Goal: Task Accomplishment & Management: Manage account settings

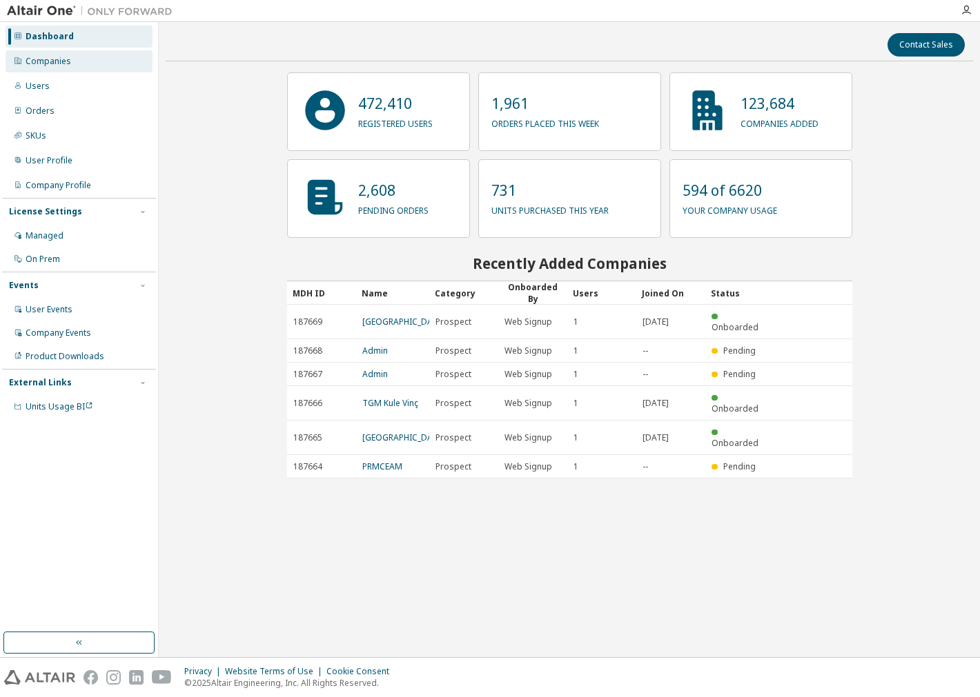
click at [72, 65] on div "Companies" at bounding box center [79, 61] width 147 height 22
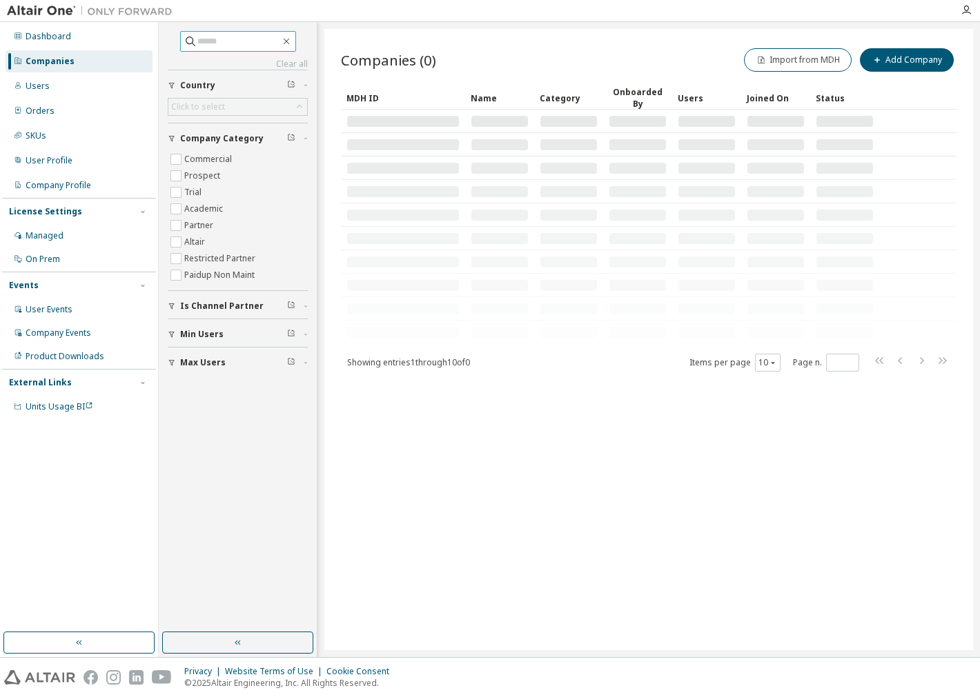
click at [219, 35] on input "text" at bounding box center [238, 41] width 83 height 14
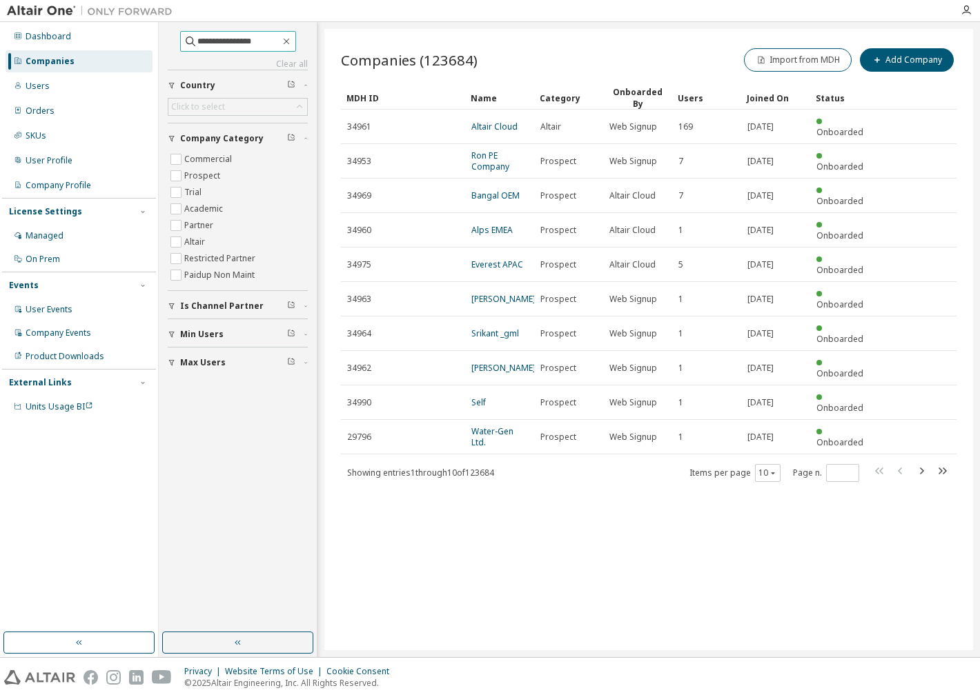
type input "**********"
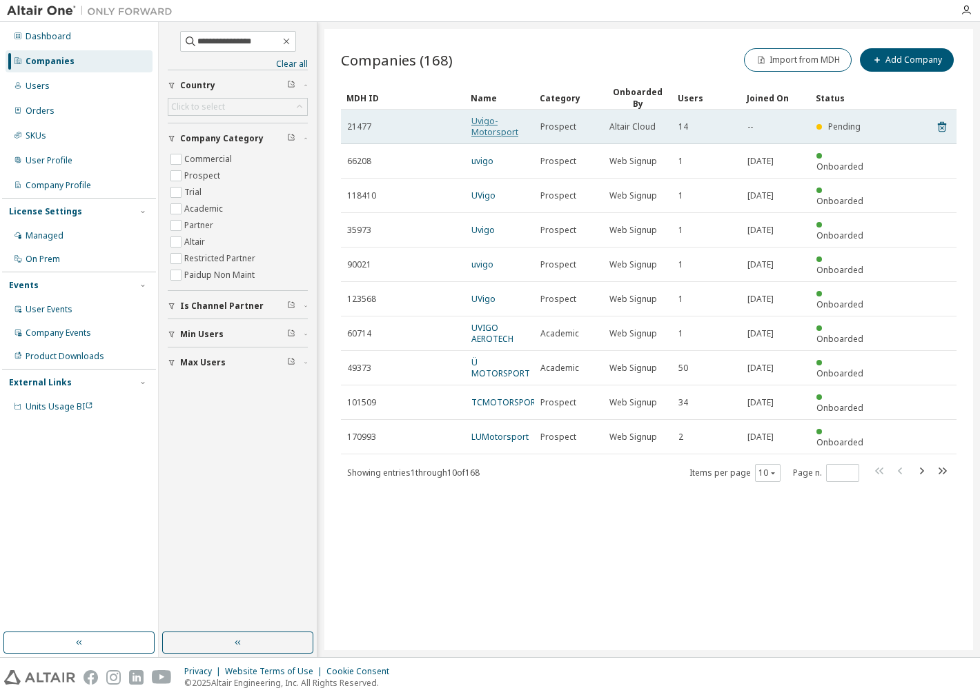
click at [488, 123] on link "Uvigo- Motorsport" at bounding box center [494, 126] width 47 height 23
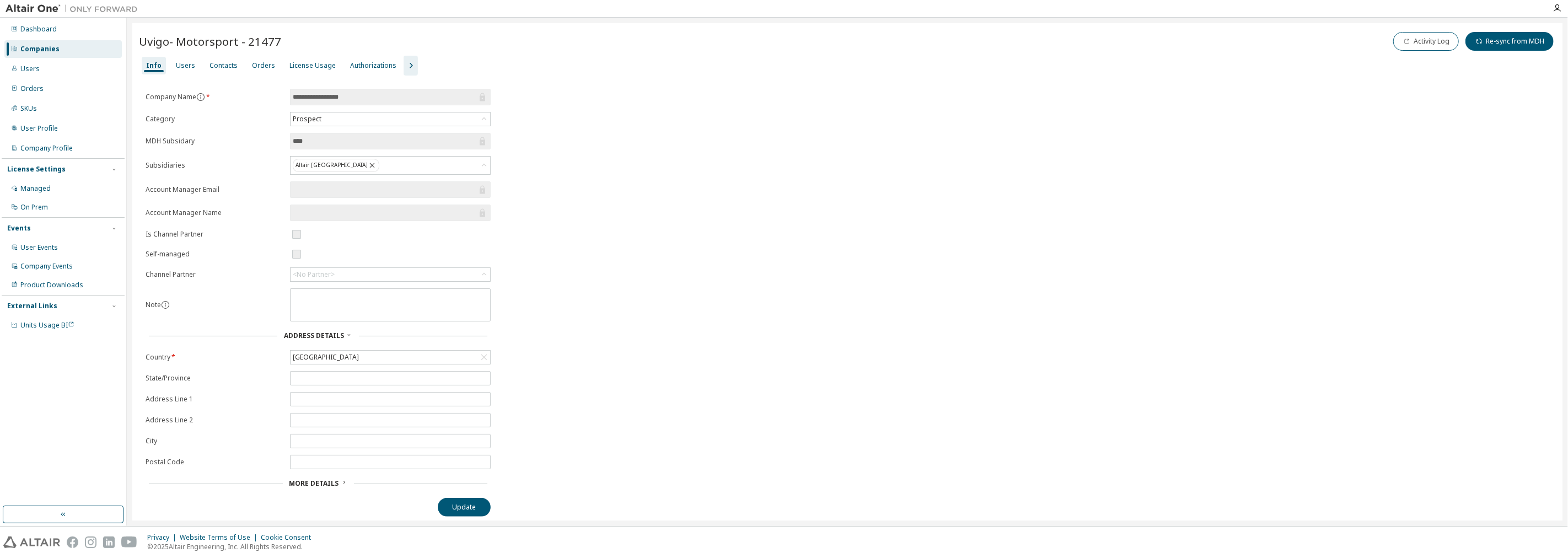
click at [191, 54] on div "Uvigo- Motorsport - 21477 Activity Log Re-sync from MDH" at bounding box center [847, 42] width 1417 height 26
click at [184, 58] on div "Users" at bounding box center [185, 66] width 28 height 18
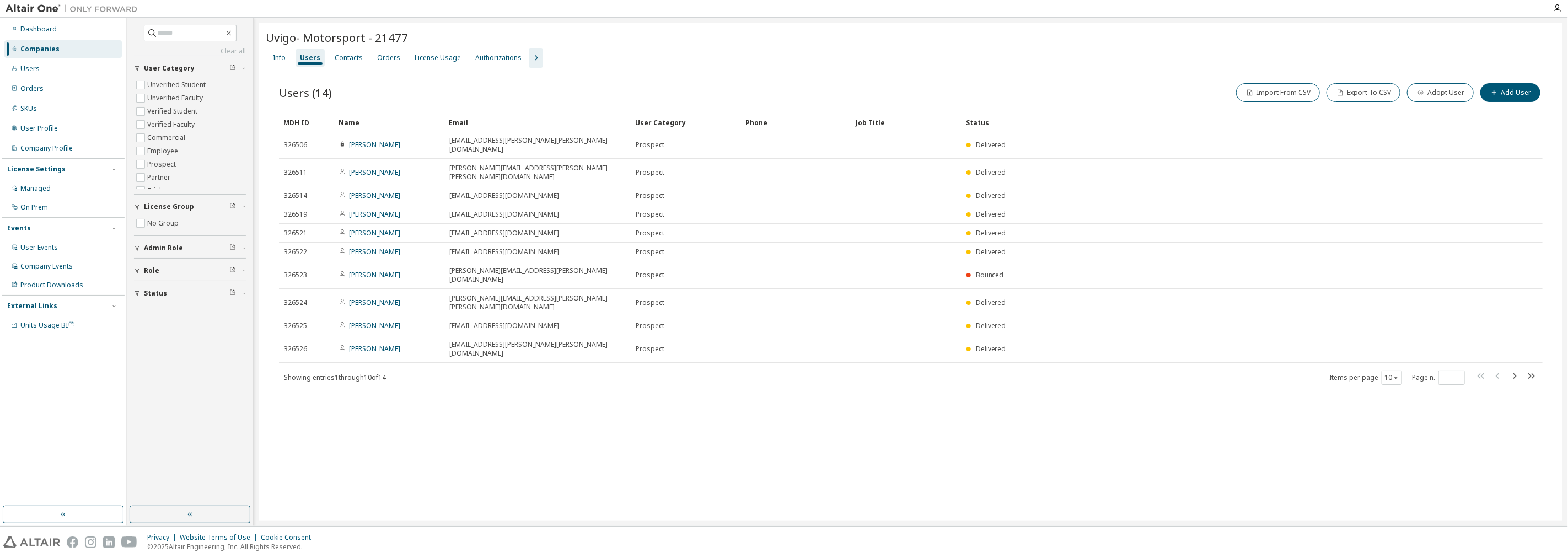
drag, startPoint x: 555, startPoint y: 125, endPoint x: 627, endPoint y: 130, distance: 72.2
click at [782, 374] on icon "button" at bounding box center [1395, 377] width 6 height 6
click at [782, 372] on div "30" at bounding box center [1426, 374] width 88 height 14
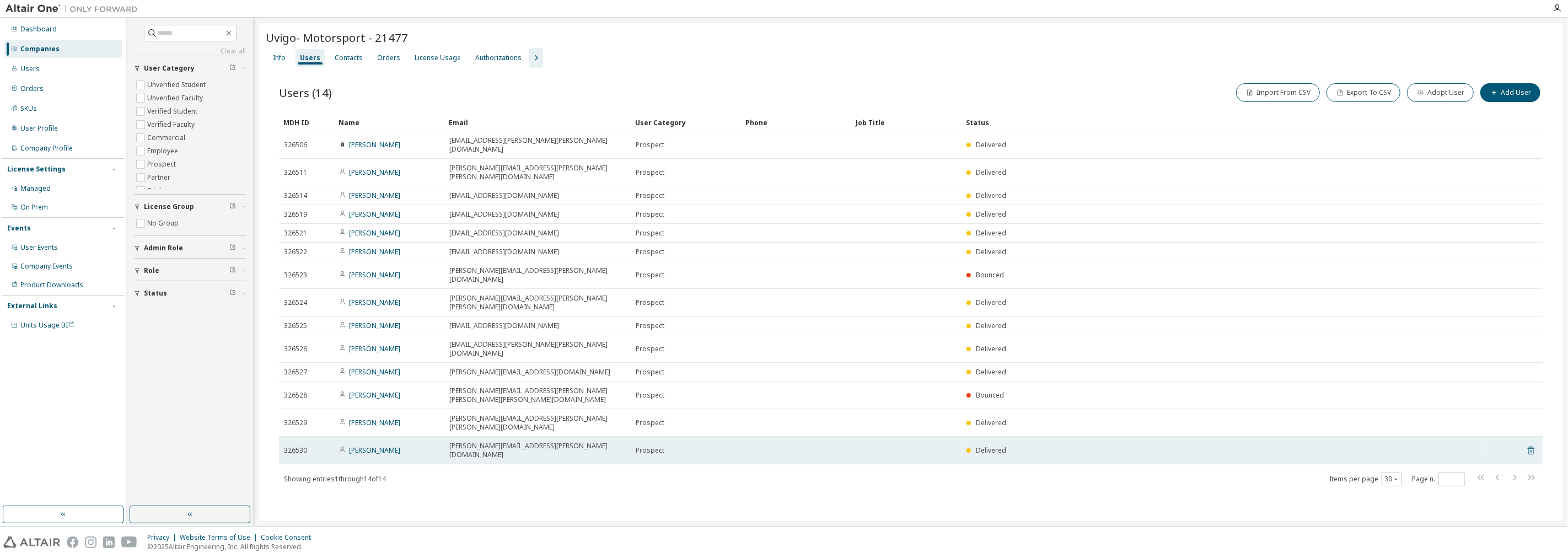
click at [782, 444] on icon at bounding box center [1530, 450] width 10 height 14
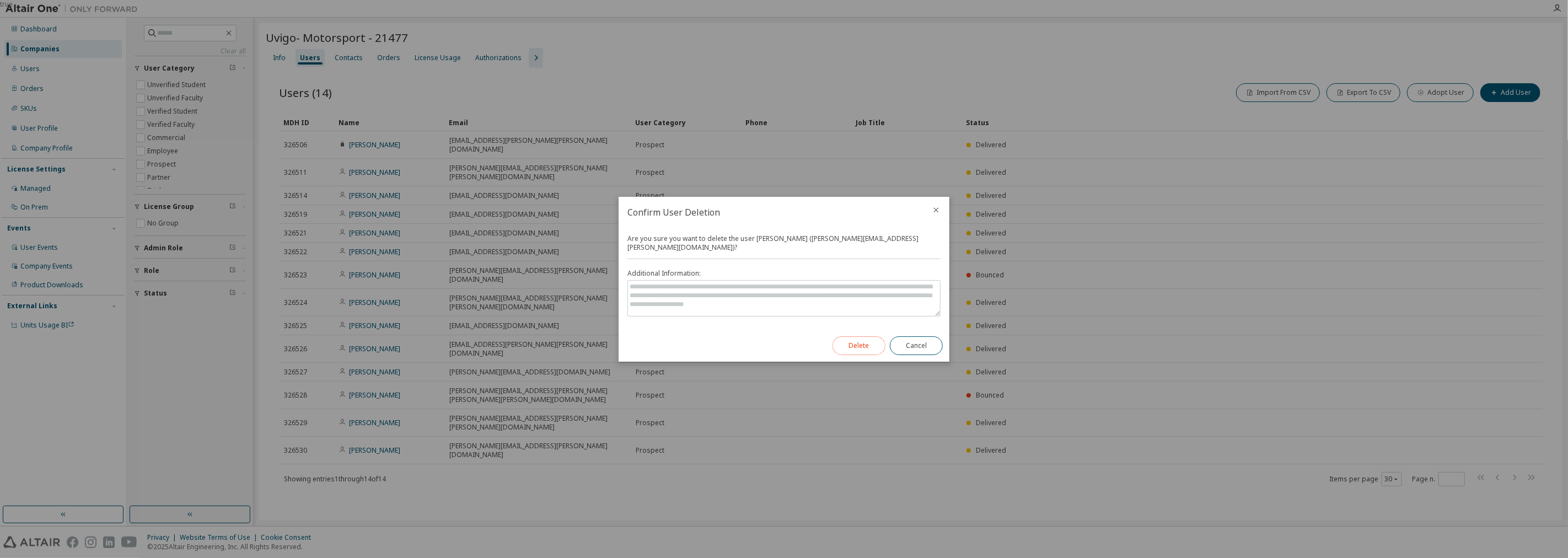
click at [782, 337] on button "Delete" at bounding box center [859, 345] width 53 height 18
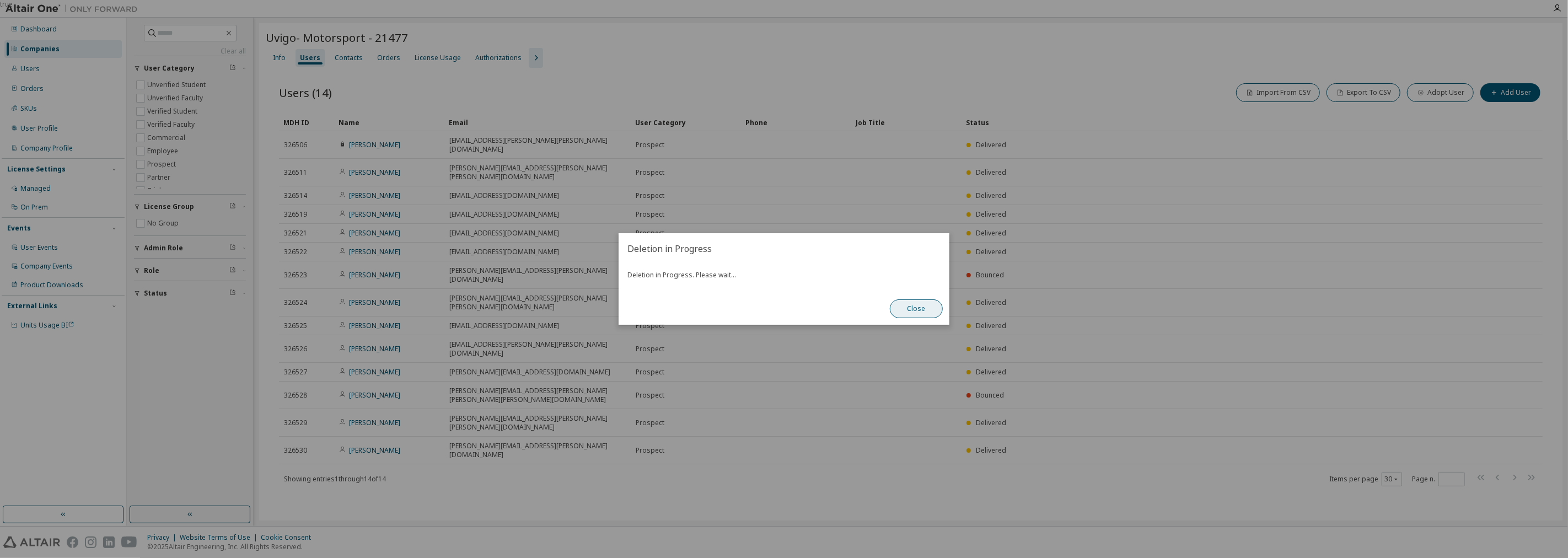
click at [782, 302] on button "Close" at bounding box center [916, 309] width 53 height 18
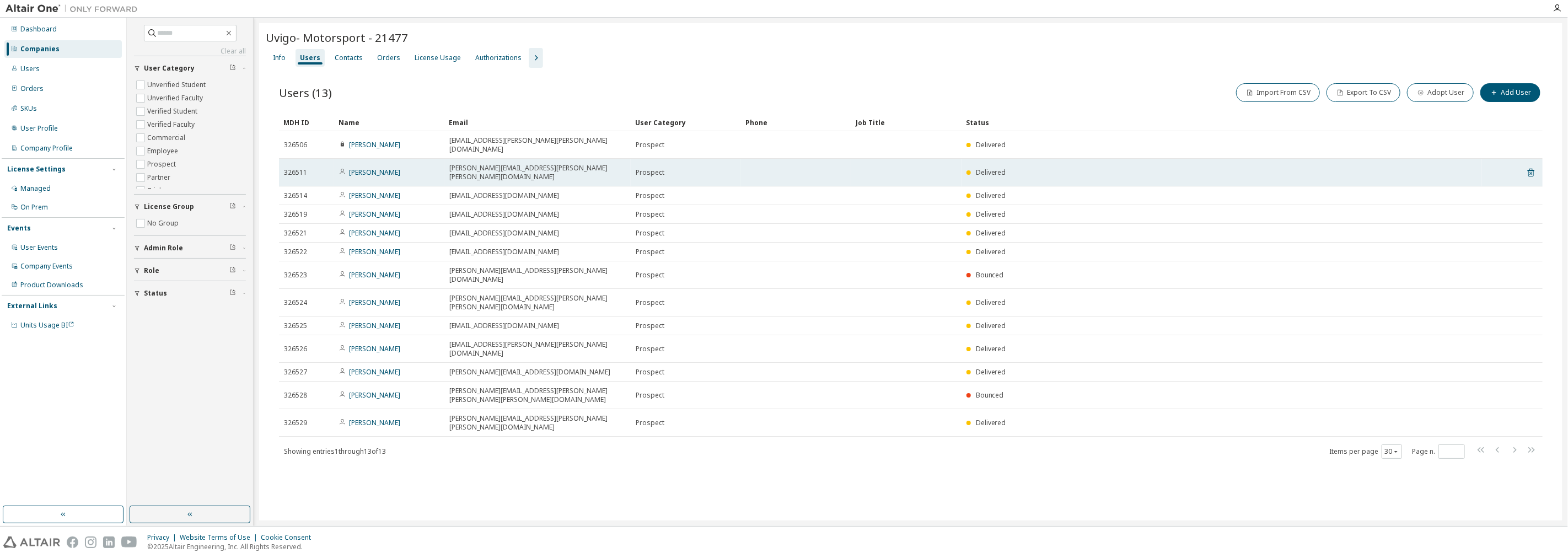
click at [782, 167] on tr "326511 Pedro Rodriguez pedro.rodriguez.vinas@alumnos.uvigo.es Prospect Delivered" at bounding box center [910, 173] width 1264 height 27
click at [782, 166] on icon at bounding box center [1530, 173] width 10 height 14
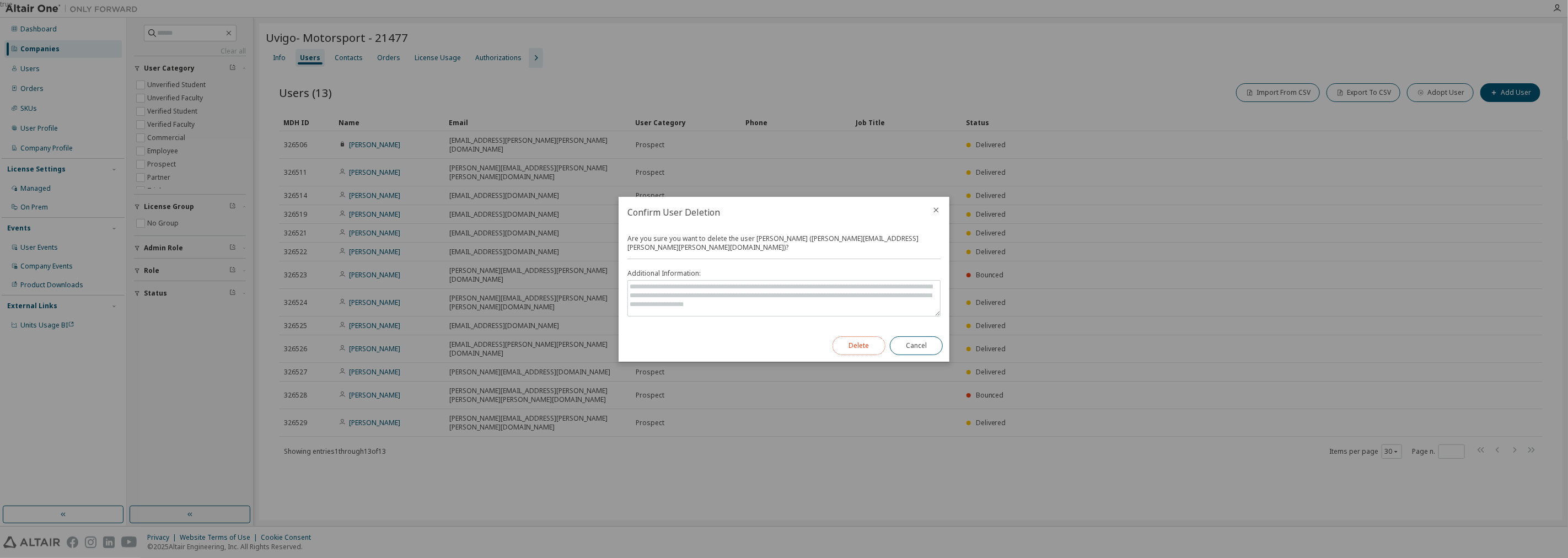
click at [782, 342] on button "Delete" at bounding box center [859, 345] width 53 height 18
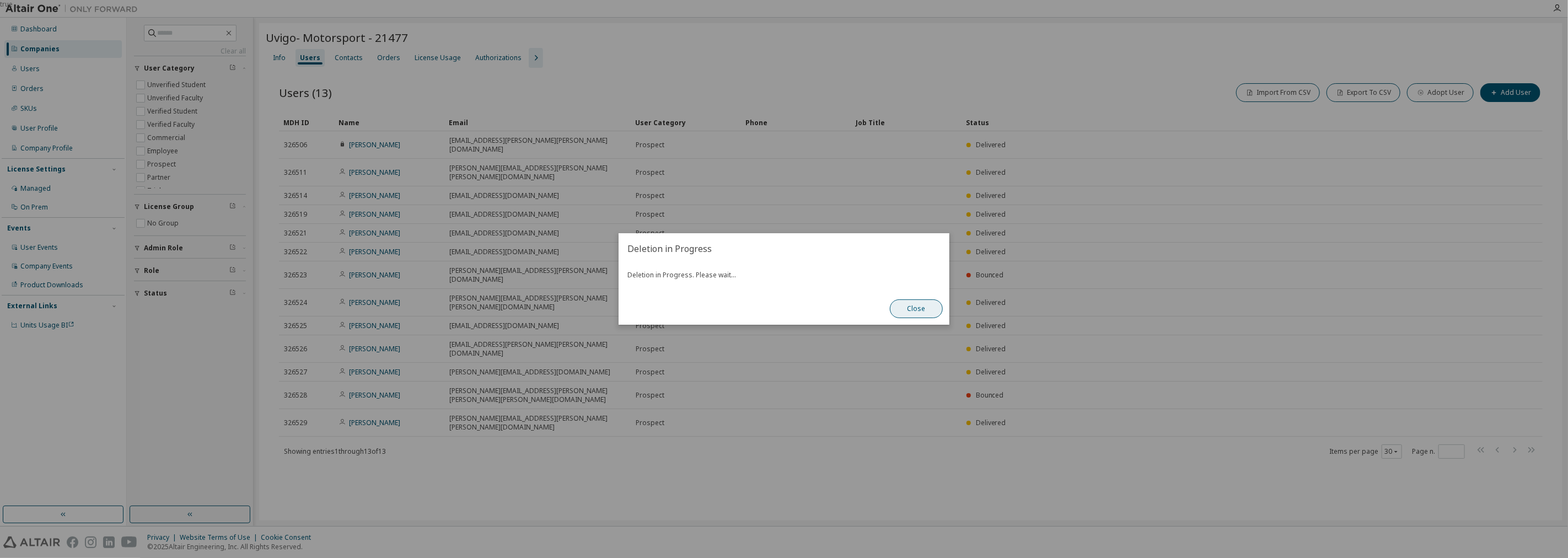
click at [782, 307] on button "Close" at bounding box center [916, 309] width 53 height 18
click at [782, 314] on button "Close" at bounding box center [916, 309] width 53 height 18
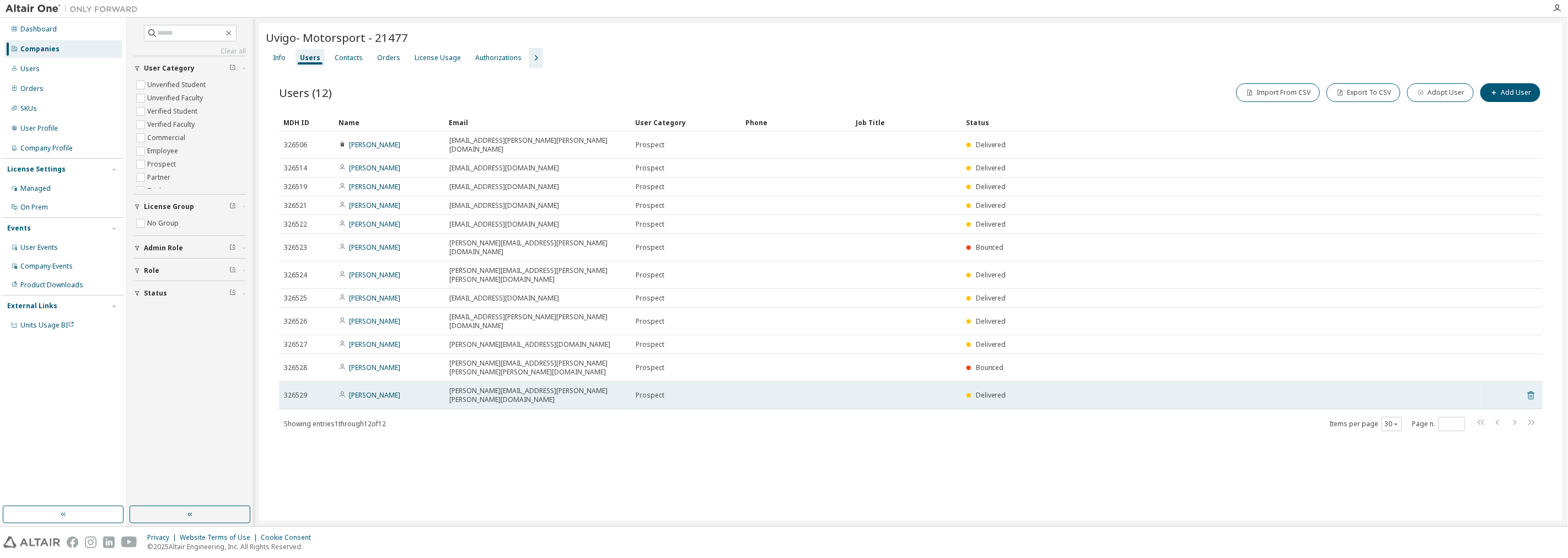
click at [782, 389] on icon at bounding box center [1530, 395] width 10 height 14
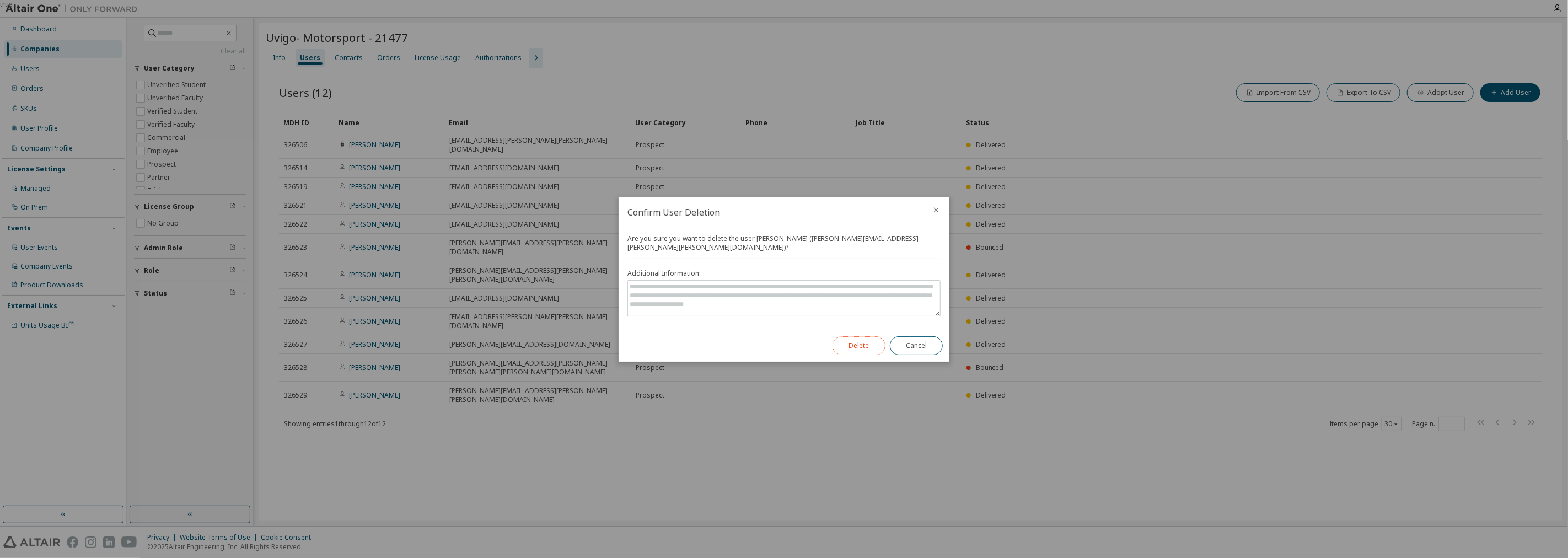
click at [782, 341] on button "Delete" at bounding box center [859, 345] width 53 height 18
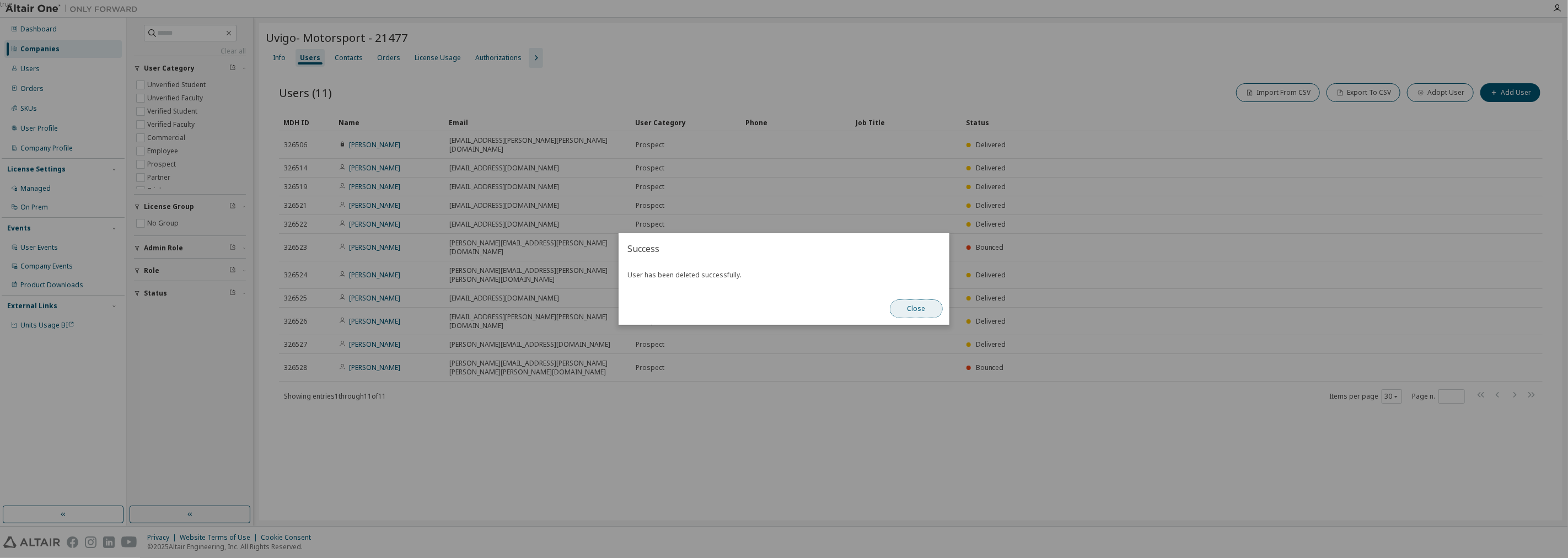
click at [782, 302] on button "Close" at bounding box center [916, 309] width 53 height 18
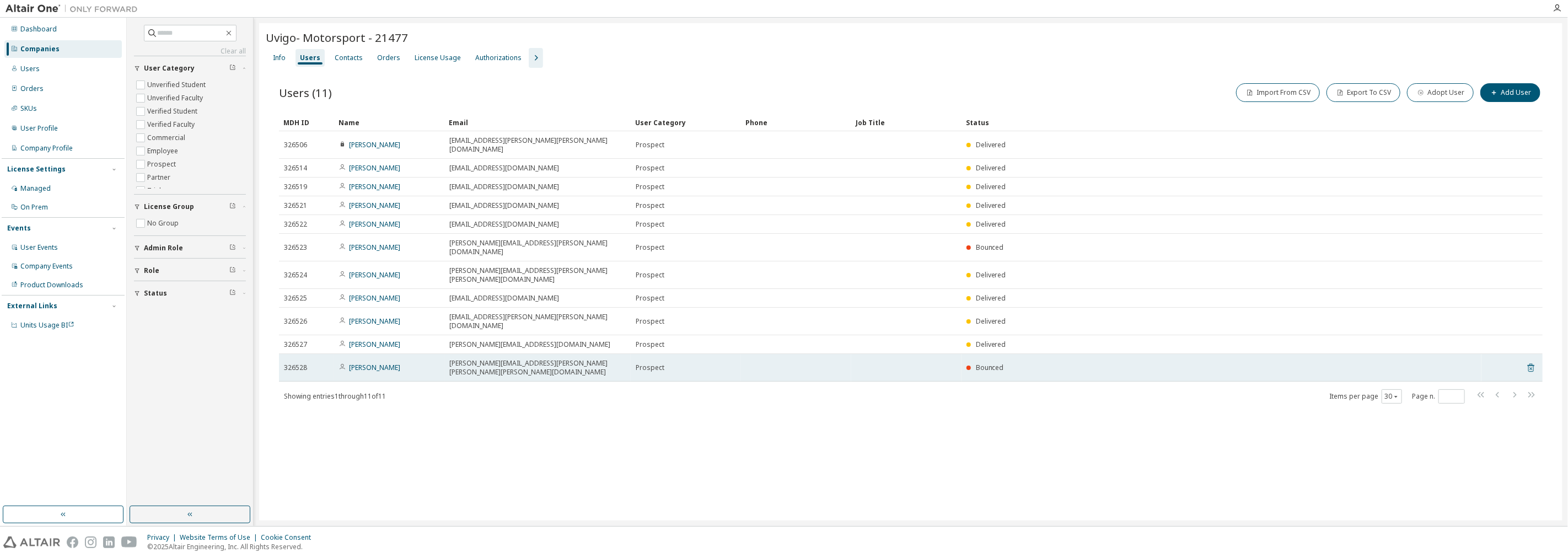
click at [782, 361] on icon at bounding box center [1530, 368] width 10 height 14
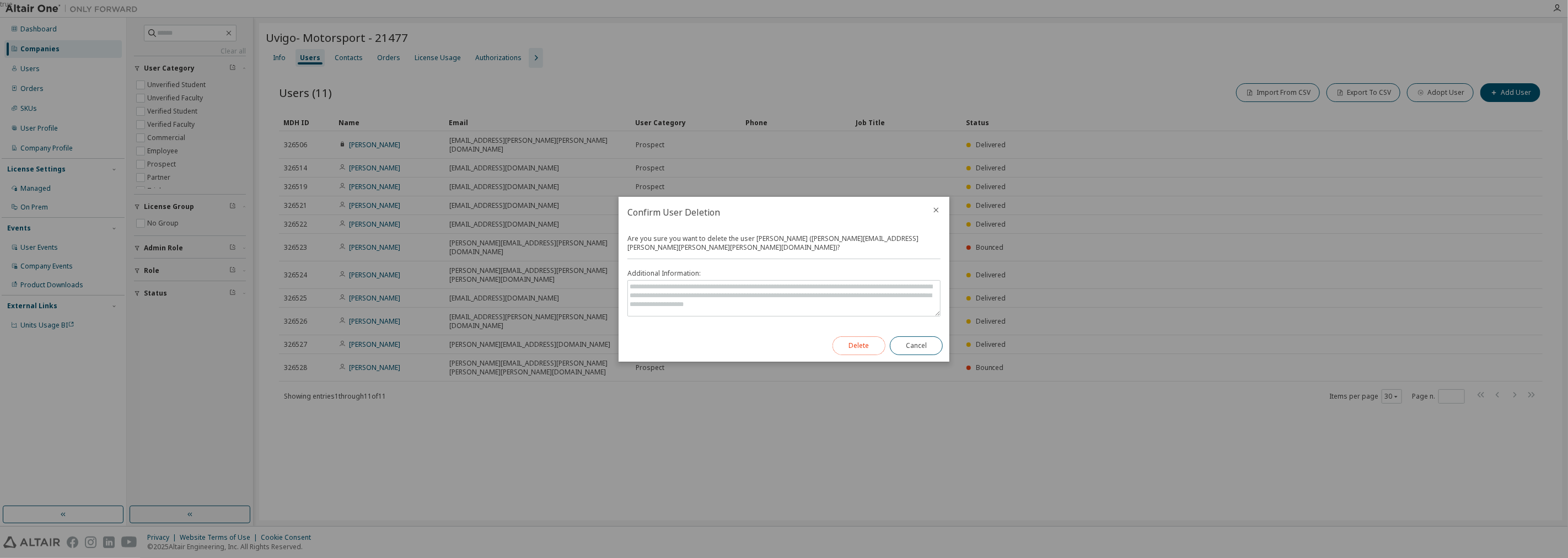
click at [782, 346] on button "Delete" at bounding box center [859, 345] width 53 height 18
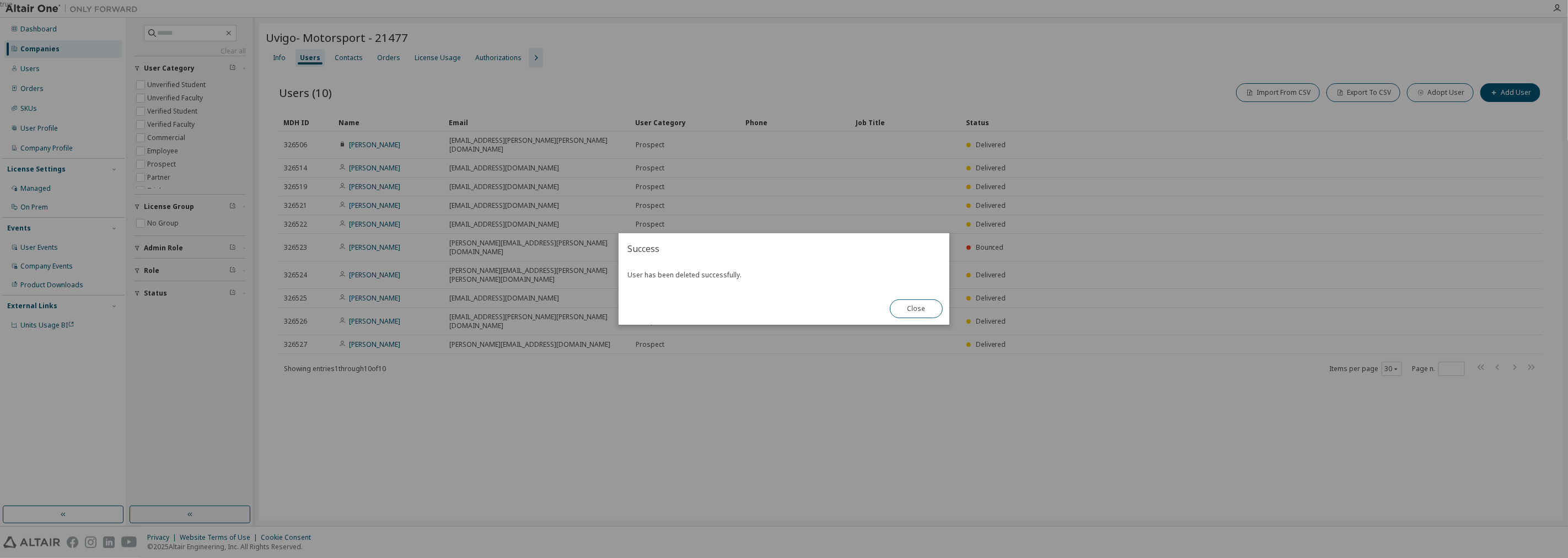
drag, startPoint x: 874, startPoint y: 305, endPoint x: 934, endPoint y: 314, distance: 60.7
click at [782, 305] on div "Success User has been deleted successfully. Close" at bounding box center [784, 279] width 331 height 92
click at [782, 314] on button "Close" at bounding box center [916, 309] width 53 height 18
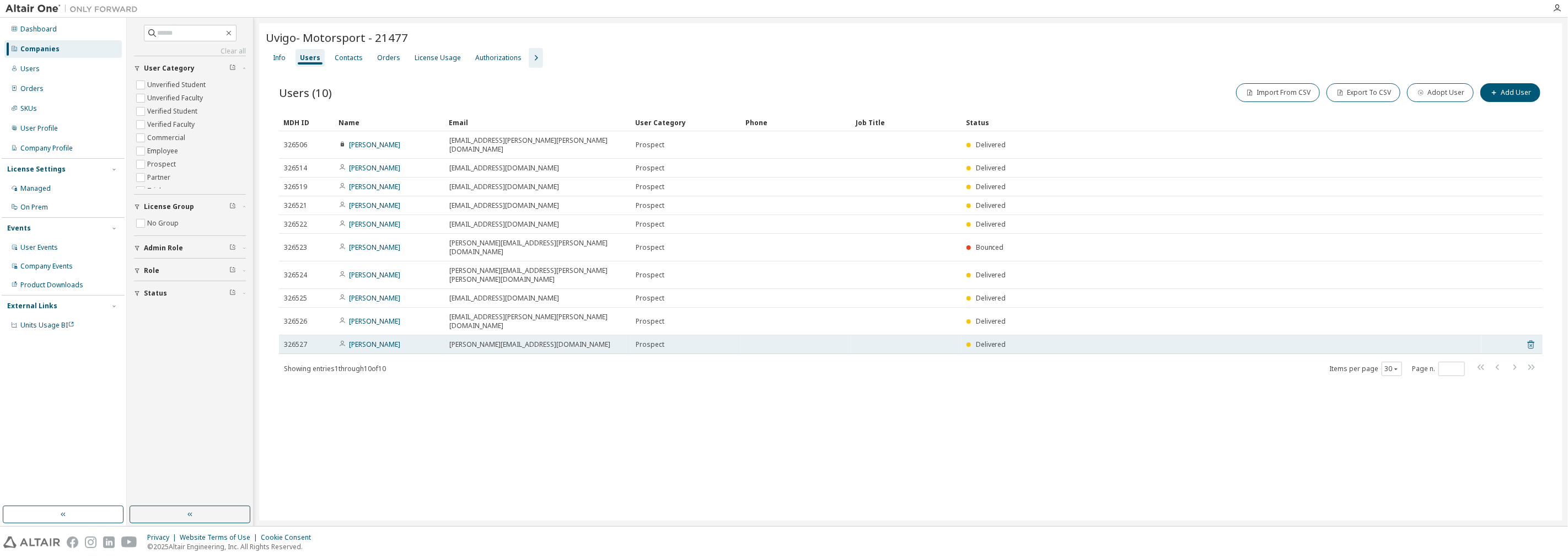
click at [782, 338] on icon at bounding box center [1530, 345] width 10 height 14
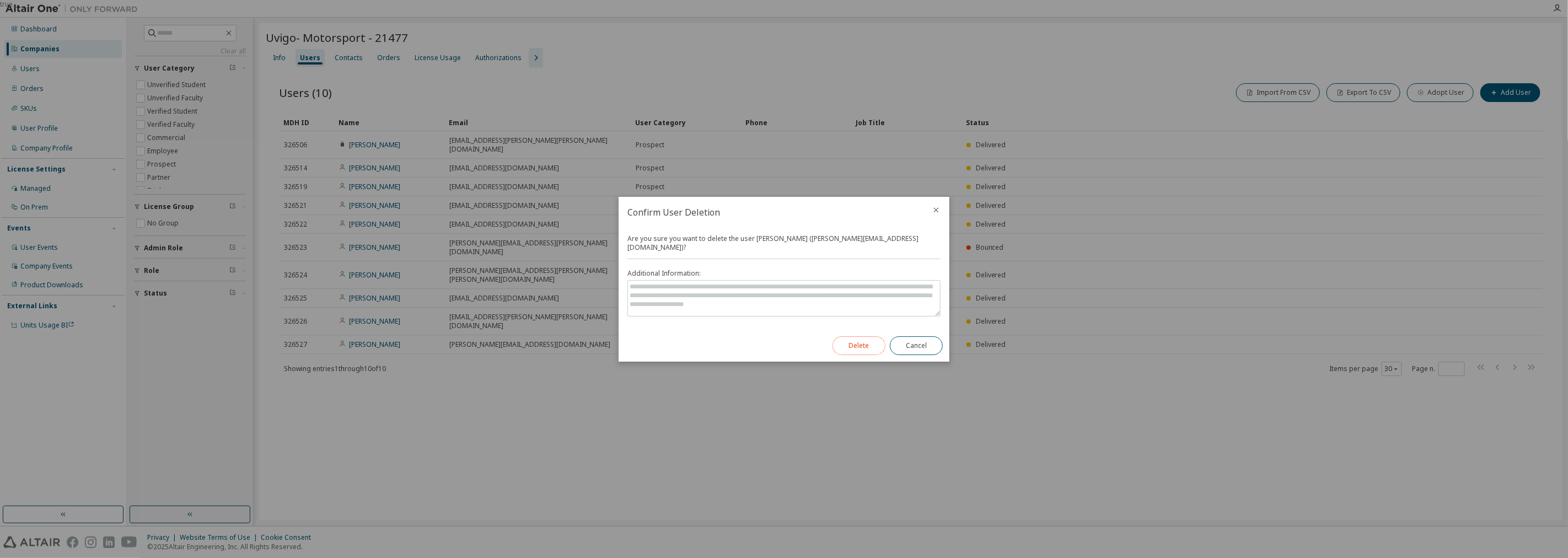
click at [782, 341] on button "Delete" at bounding box center [859, 345] width 53 height 18
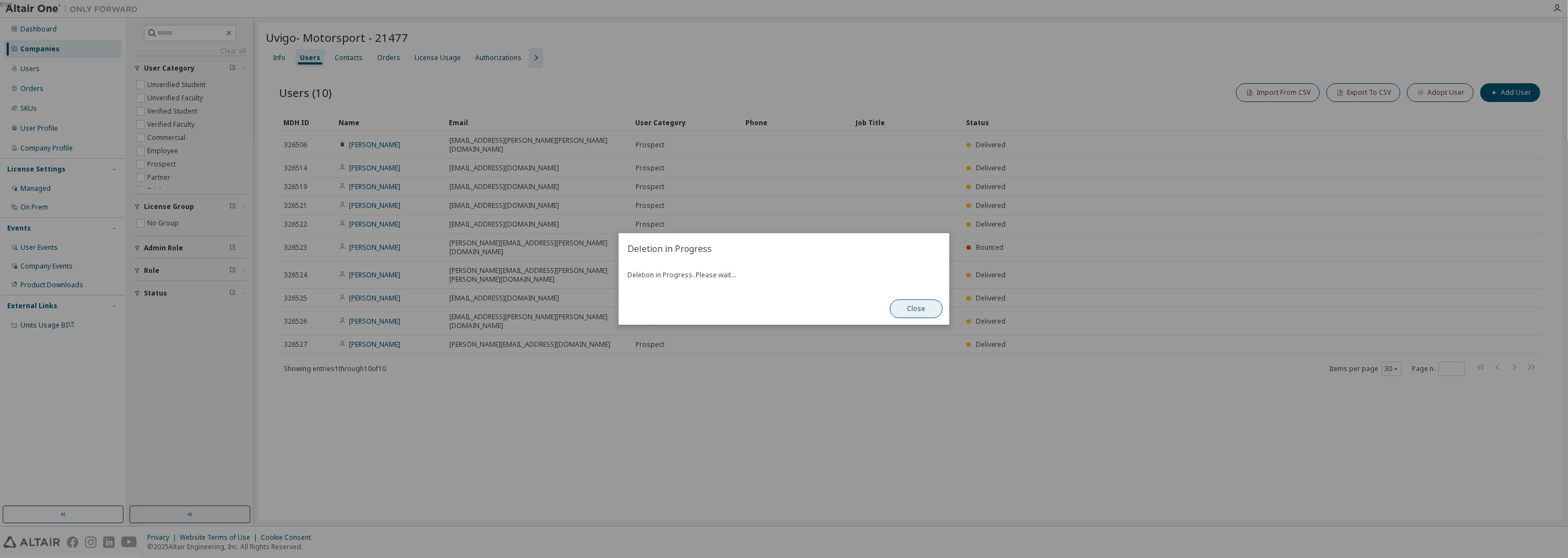
click at [782, 307] on button "Close" at bounding box center [916, 309] width 53 height 18
click at [782, 315] on button "Close" at bounding box center [916, 309] width 53 height 18
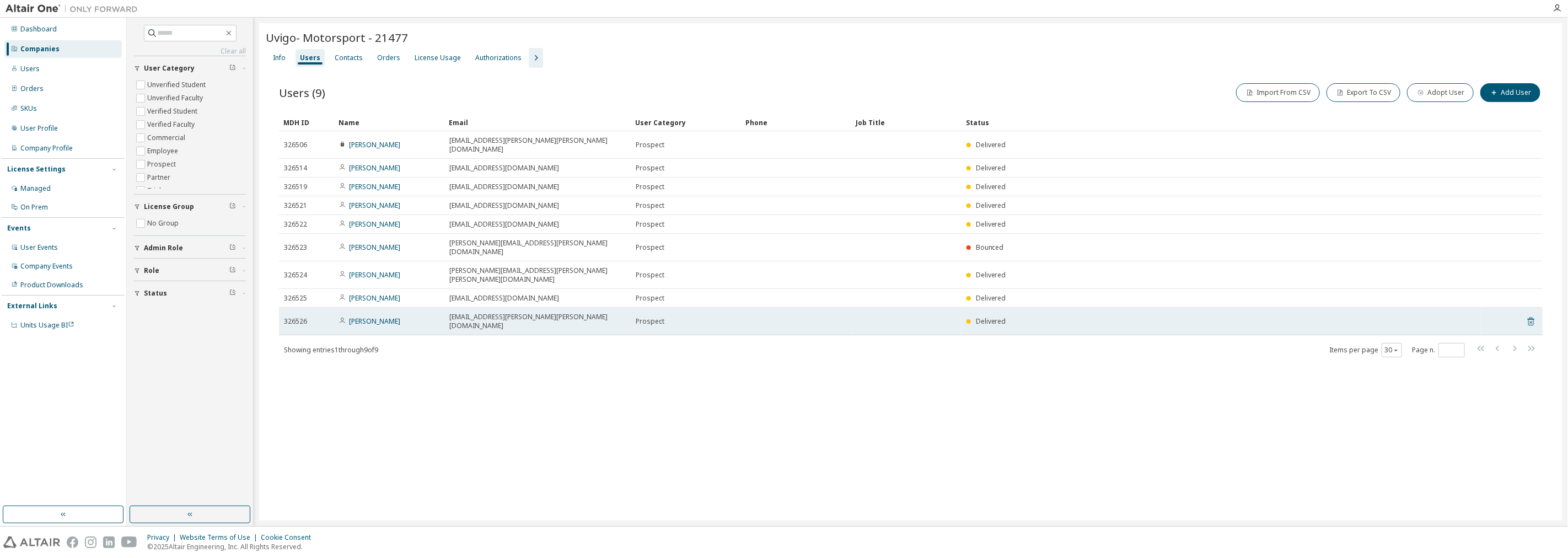
click at [782, 315] on icon at bounding box center [1530, 321] width 10 height 14
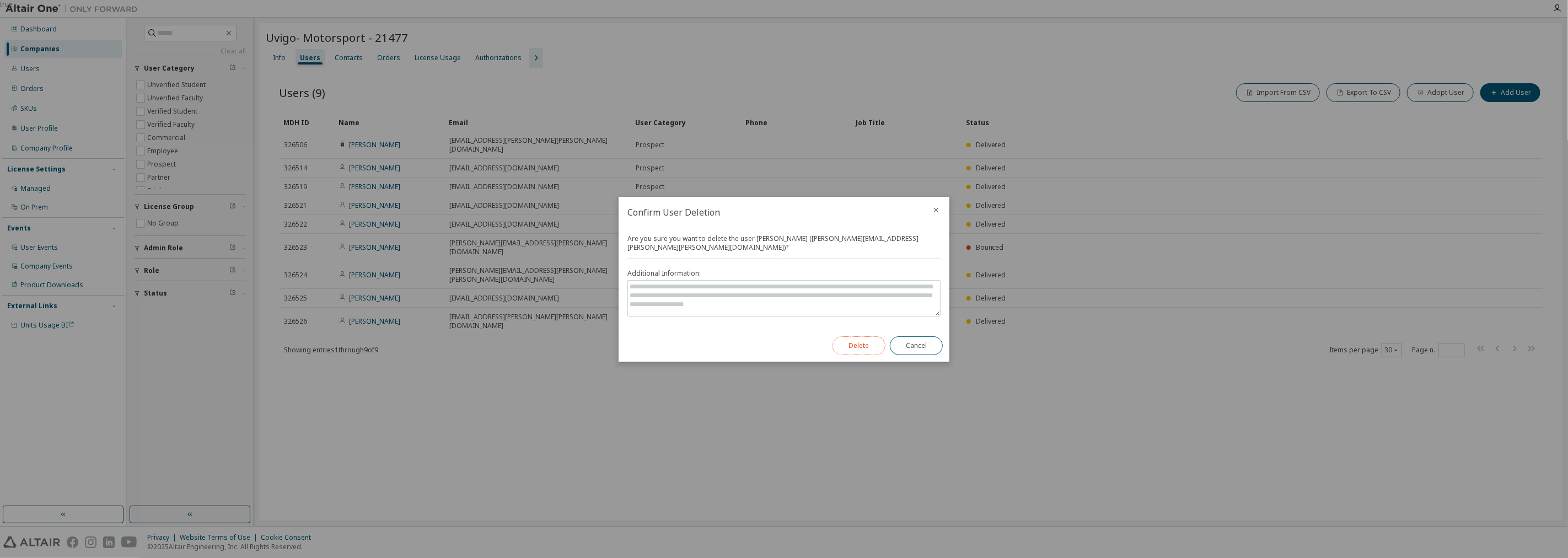
click at [782, 342] on button "Delete" at bounding box center [859, 345] width 53 height 18
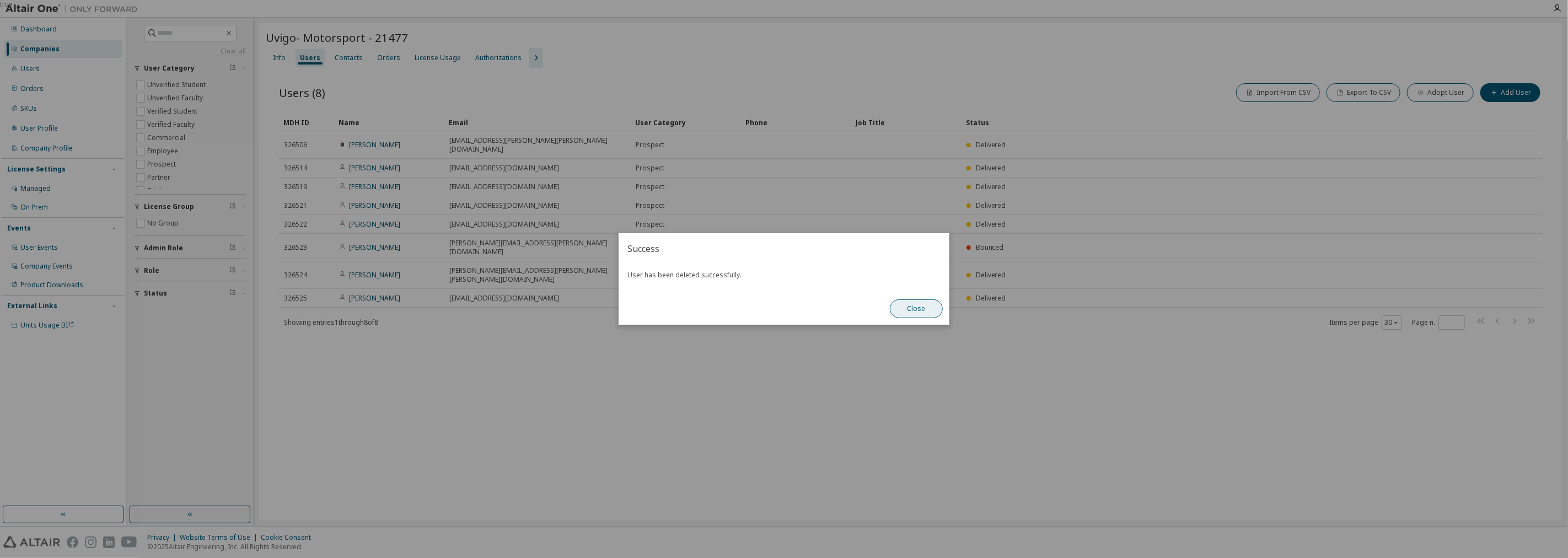
click at [782, 311] on button "Close" at bounding box center [916, 309] width 53 height 18
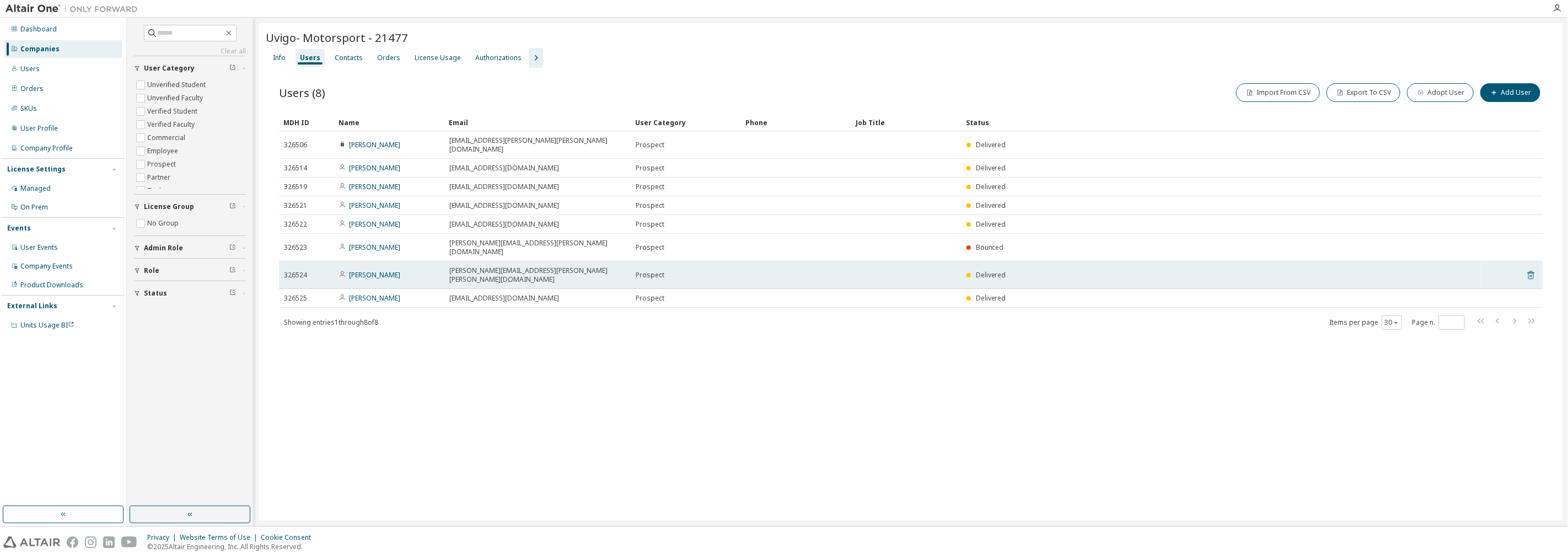
click at [782, 269] on icon at bounding box center [1530, 275] width 10 height 14
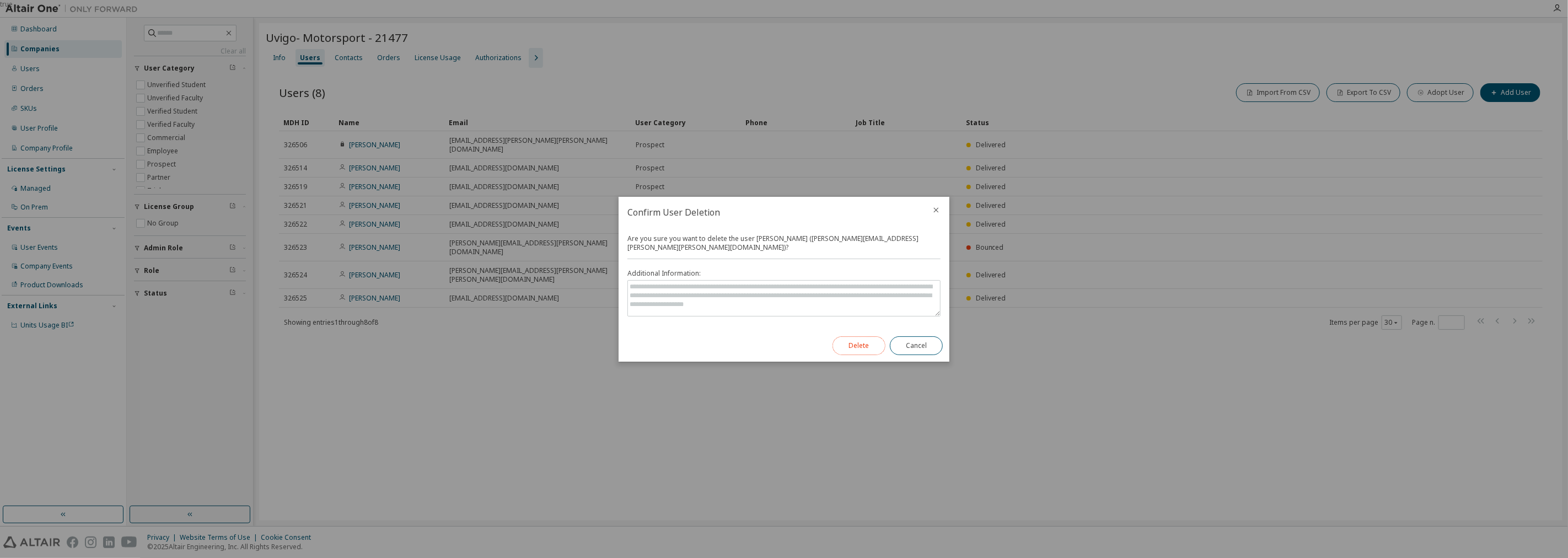
click at [782, 342] on button "Delete" at bounding box center [859, 345] width 53 height 18
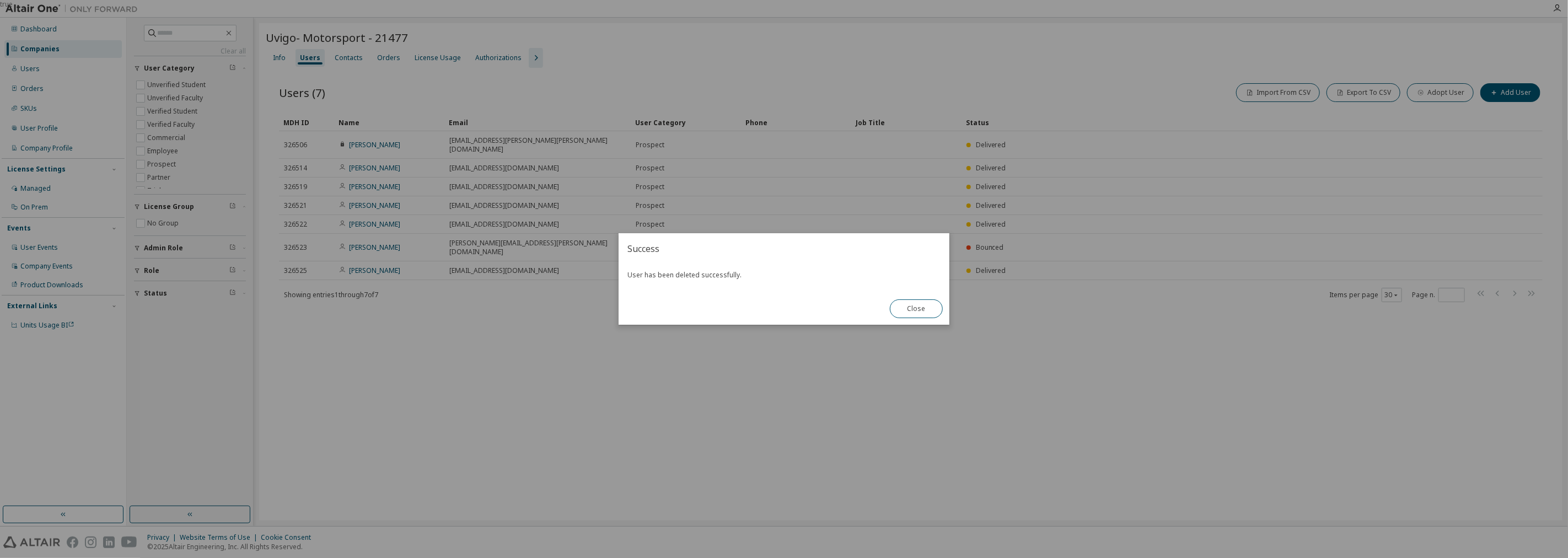
click at [782, 318] on div "Close" at bounding box center [916, 309] width 66 height 32
click at [782, 311] on button "Close" at bounding box center [916, 309] width 53 height 18
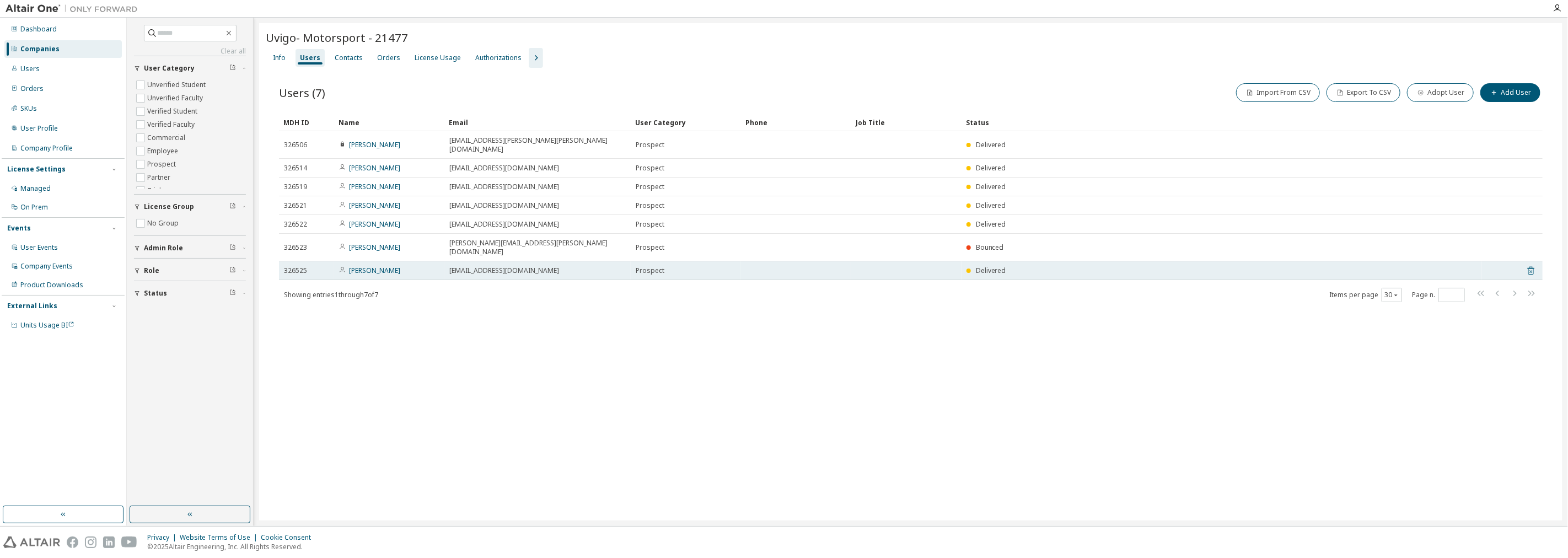
click at [782, 264] on icon at bounding box center [1530, 270] width 10 height 14
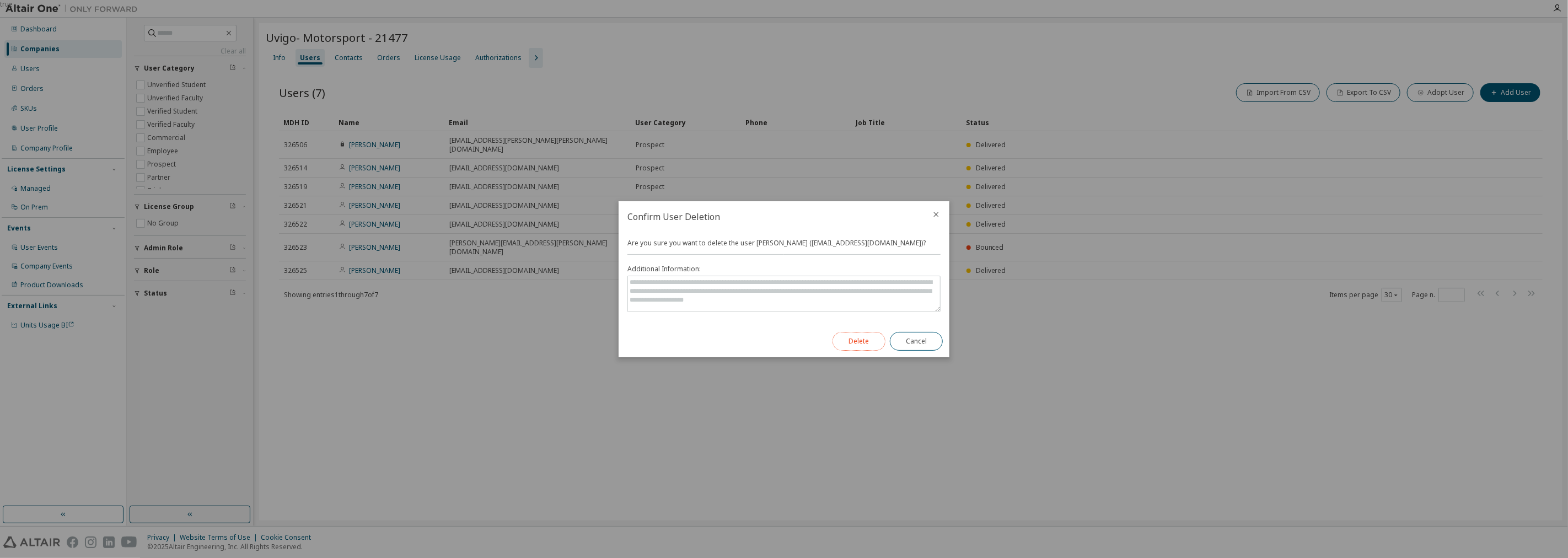
click at [782, 338] on button "Delete" at bounding box center [859, 341] width 53 height 18
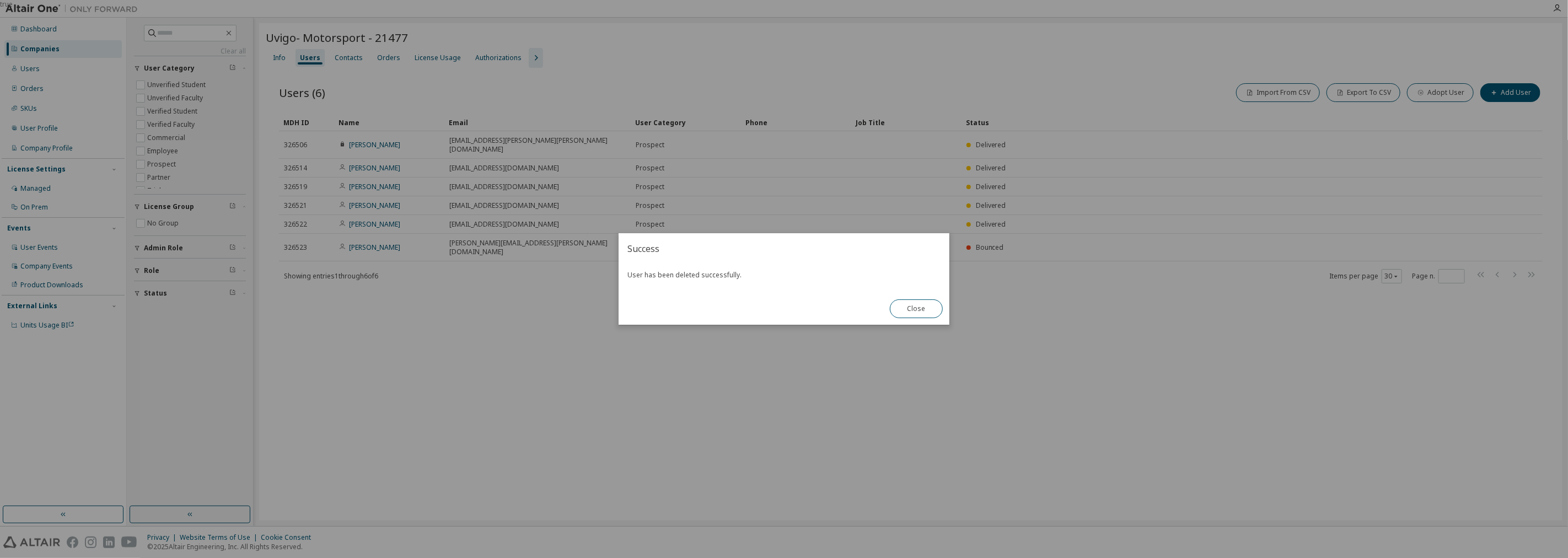
click at [782, 300] on button "Close" at bounding box center [916, 309] width 53 height 18
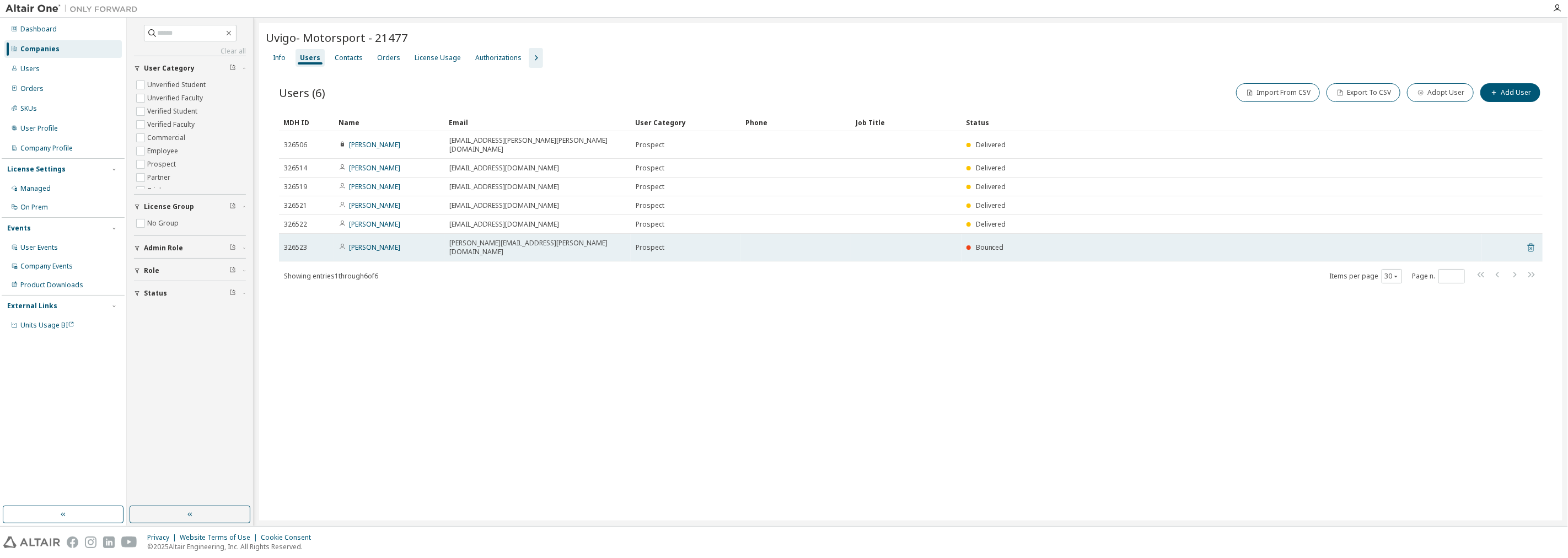
click at [782, 247] on icon at bounding box center [1530, 248] width 2 height 2
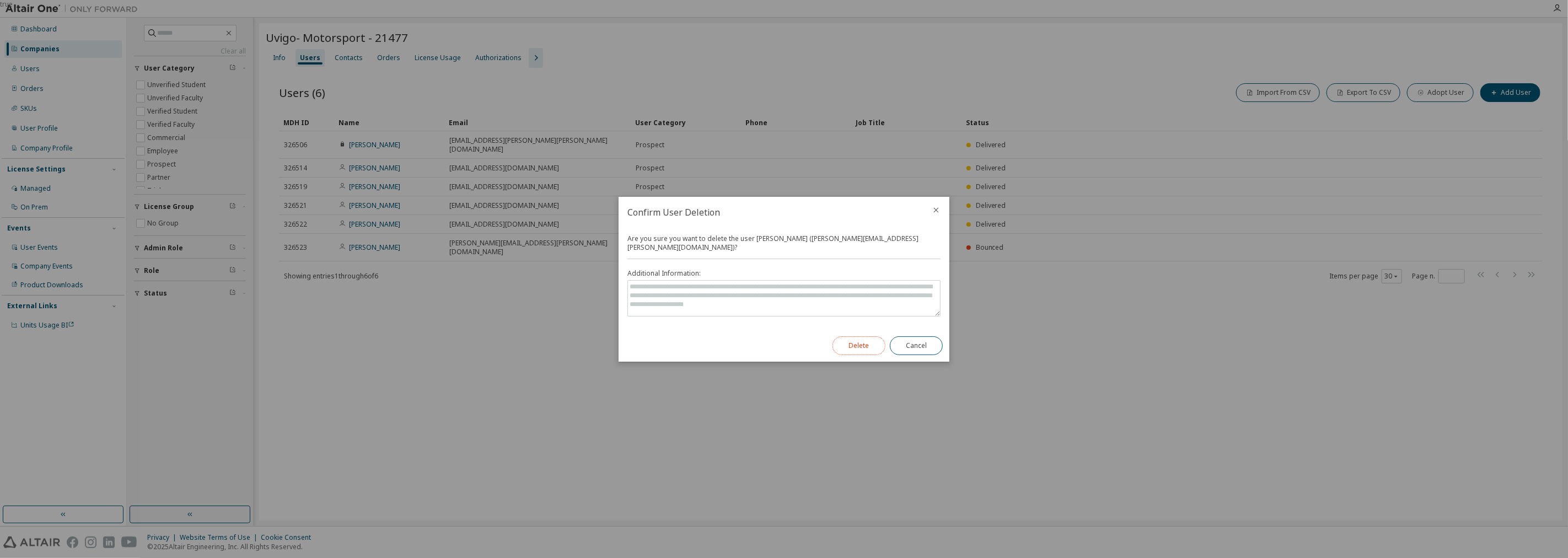
click at [782, 346] on button "Delete" at bounding box center [859, 345] width 53 height 18
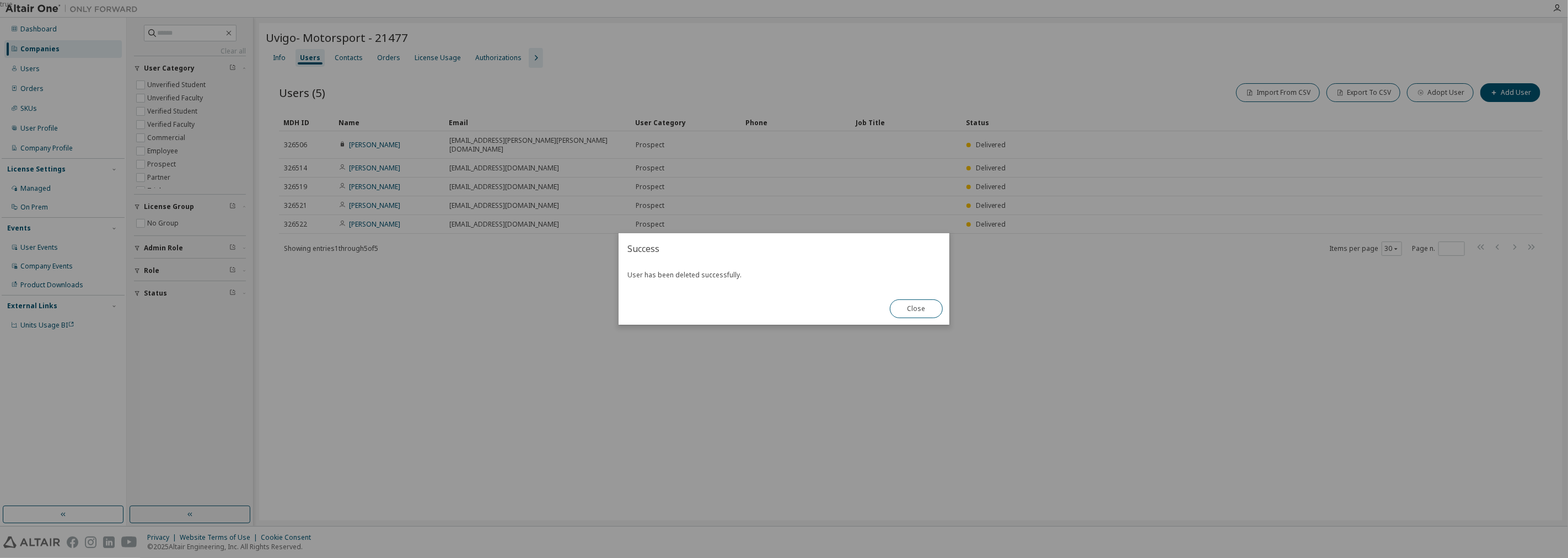
click at [782, 302] on button "Close" at bounding box center [916, 309] width 53 height 18
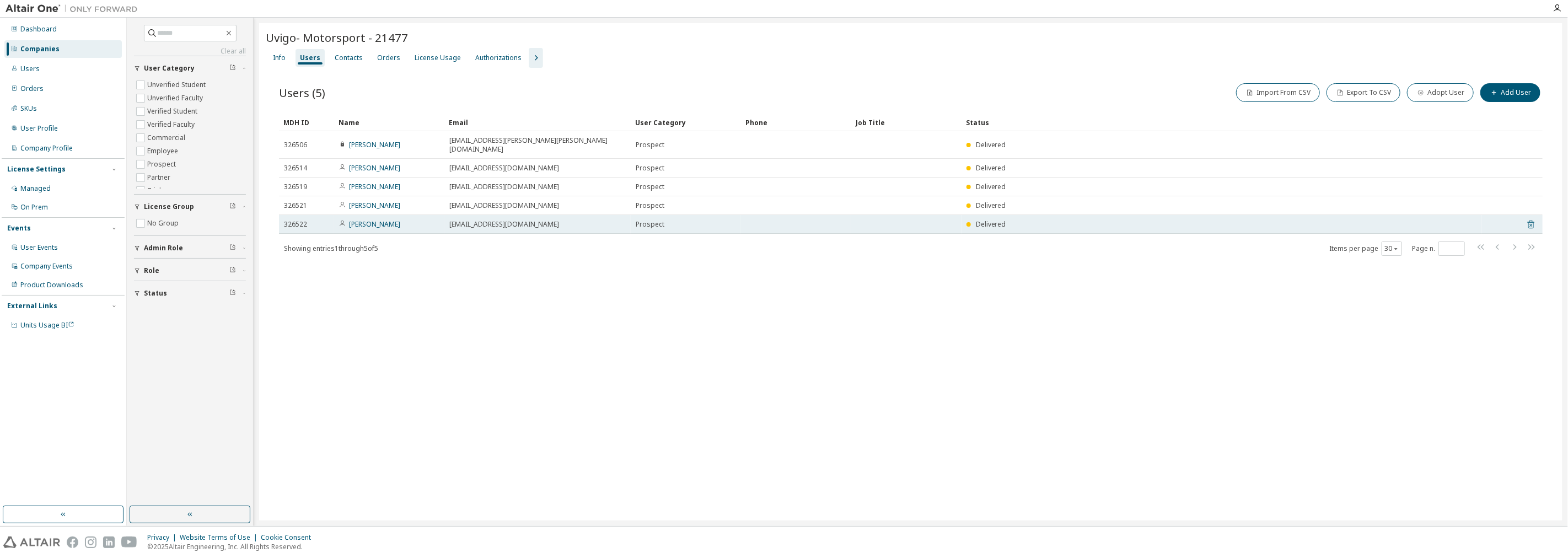
click at [782, 217] on icon at bounding box center [1530, 224] width 10 height 14
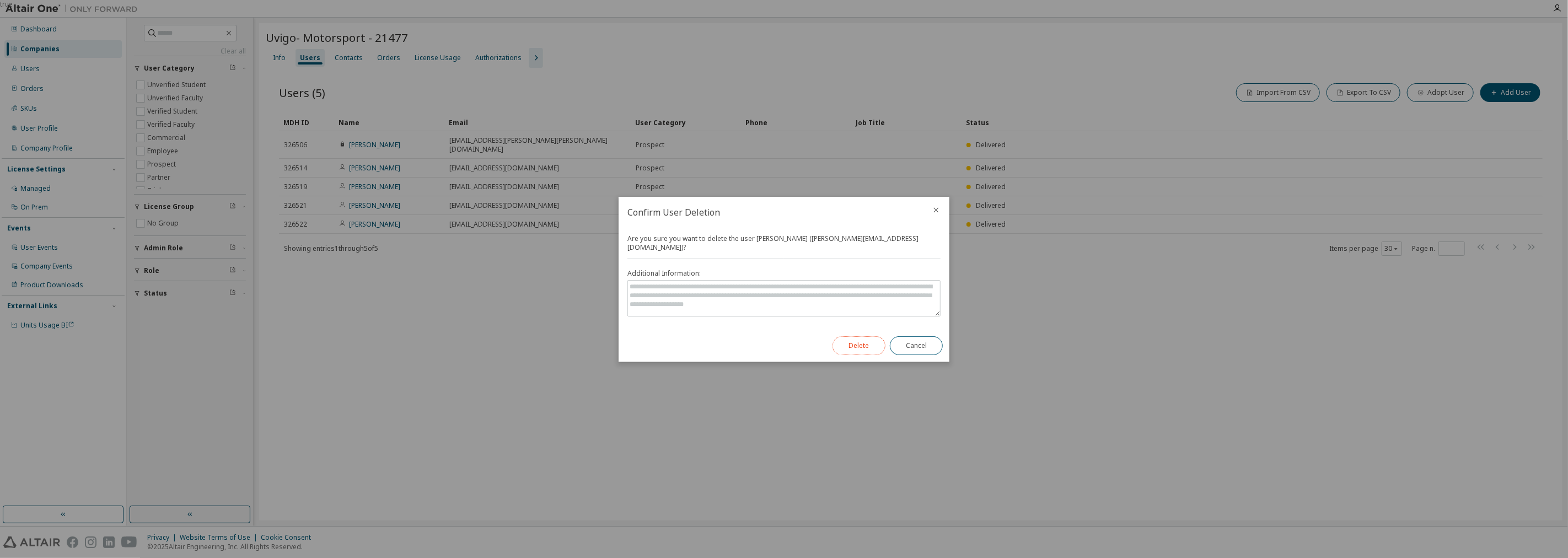
click at [782, 339] on button "Delete" at bounding box center [859, 345] width 53 height 18
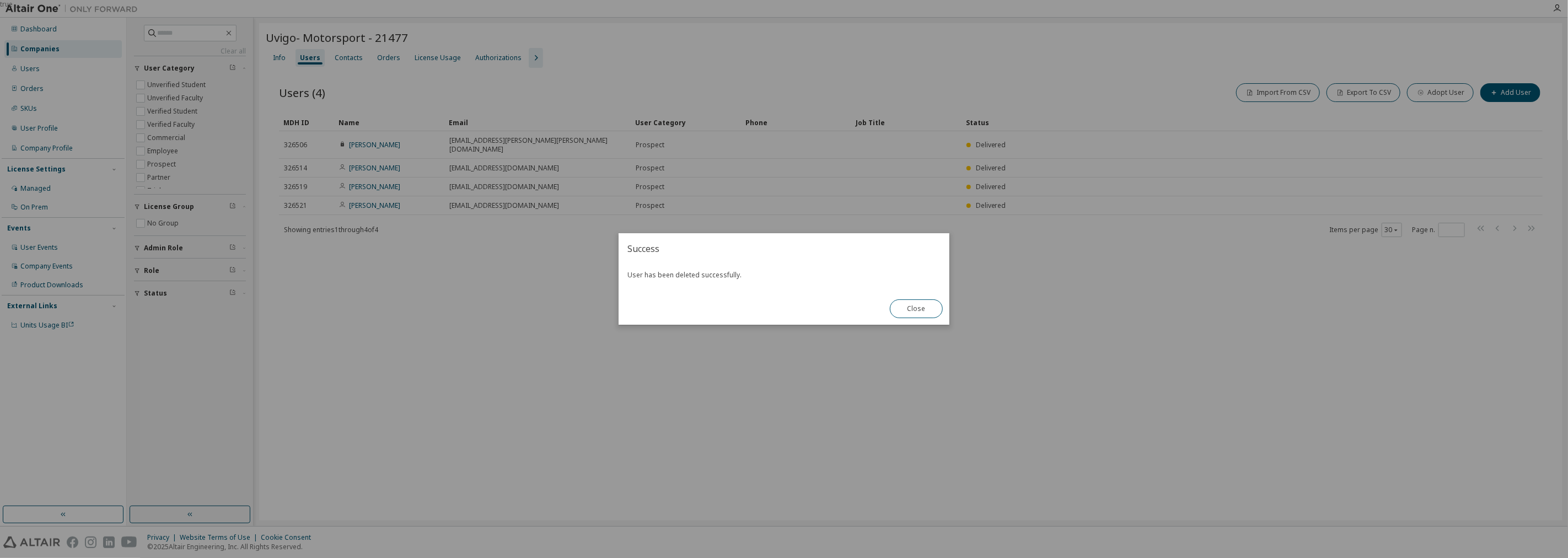
drag, startPoint x: 919, startPoint y: 310, endPoint x: 1353, endPoint y: 111, distance: 477.4
click at [782, 309] on button "Close" at bounding box center [916, 309] width 53 height 18
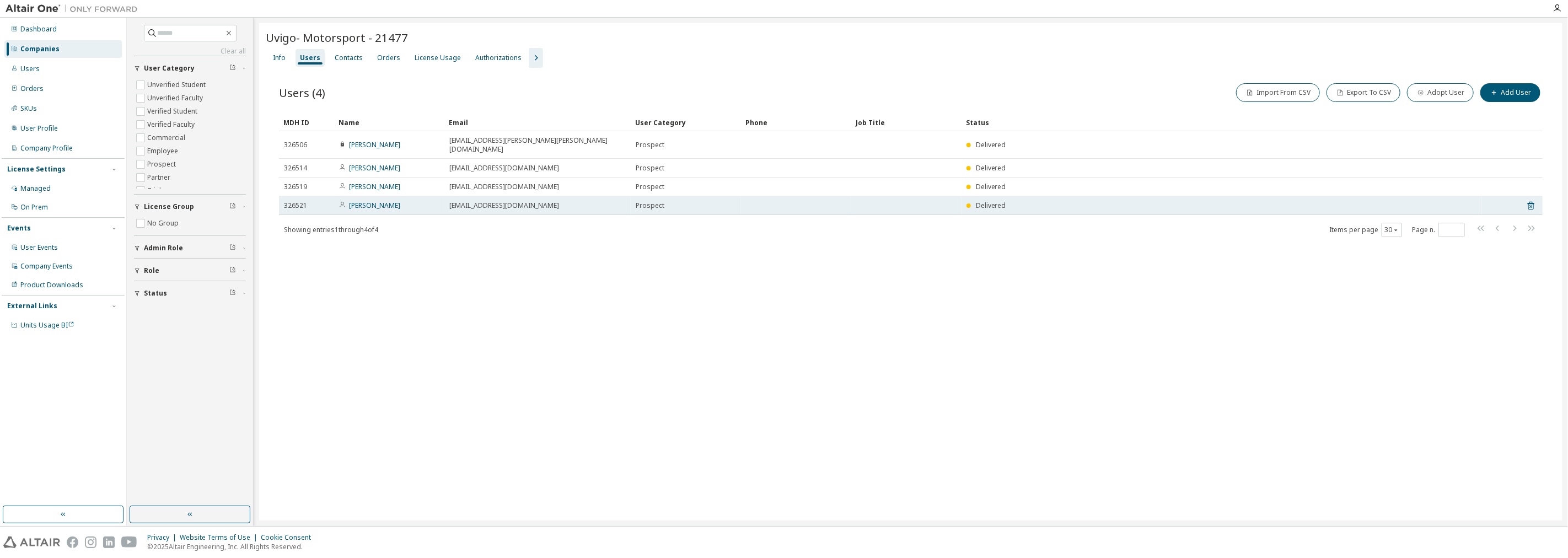
click at [782, 197] on tr "326521 Ruben Fernandez rubenfernandezb@alumnos.uvigo.es Prospect Delivered" at bounding box center [910, 205] width 1264 height 18
click at [782, 201] on icon at bounding box center [1530, 205] width 6 height 8
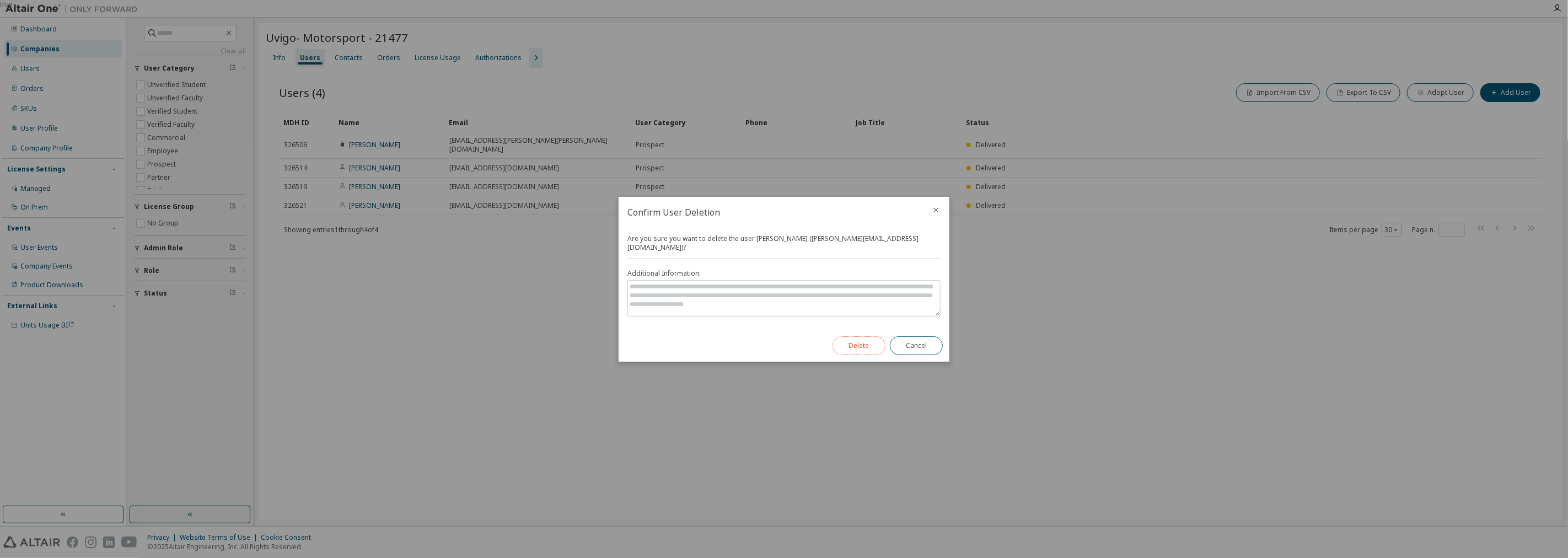
click at [782, 343] on button "Delete" at bounding box center [859, 345] width 53 height 18
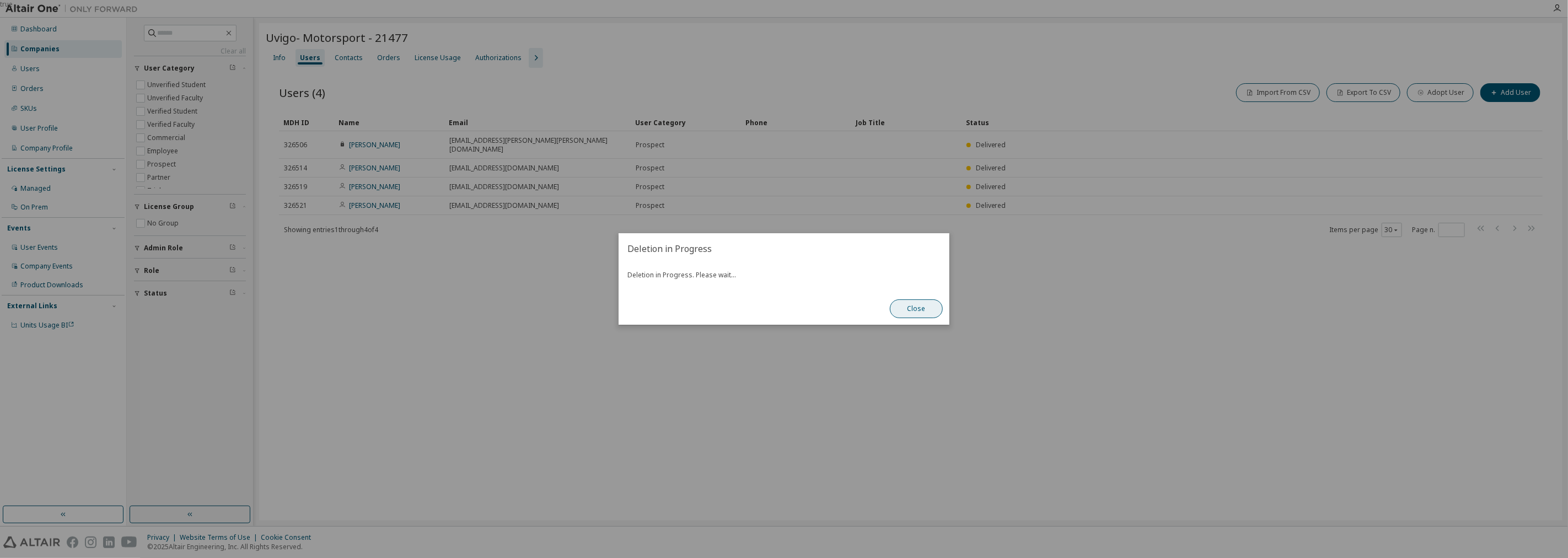
click at [782, 314] on button "Close" at bounding box center [916, 309] width 53 height 18
click at [782, 311] on button "Close" at bounding box center [916, 309] width 53 height 18
click at [782, 304] on button "Close" at bounding box center [916, 309] width 53 height 18
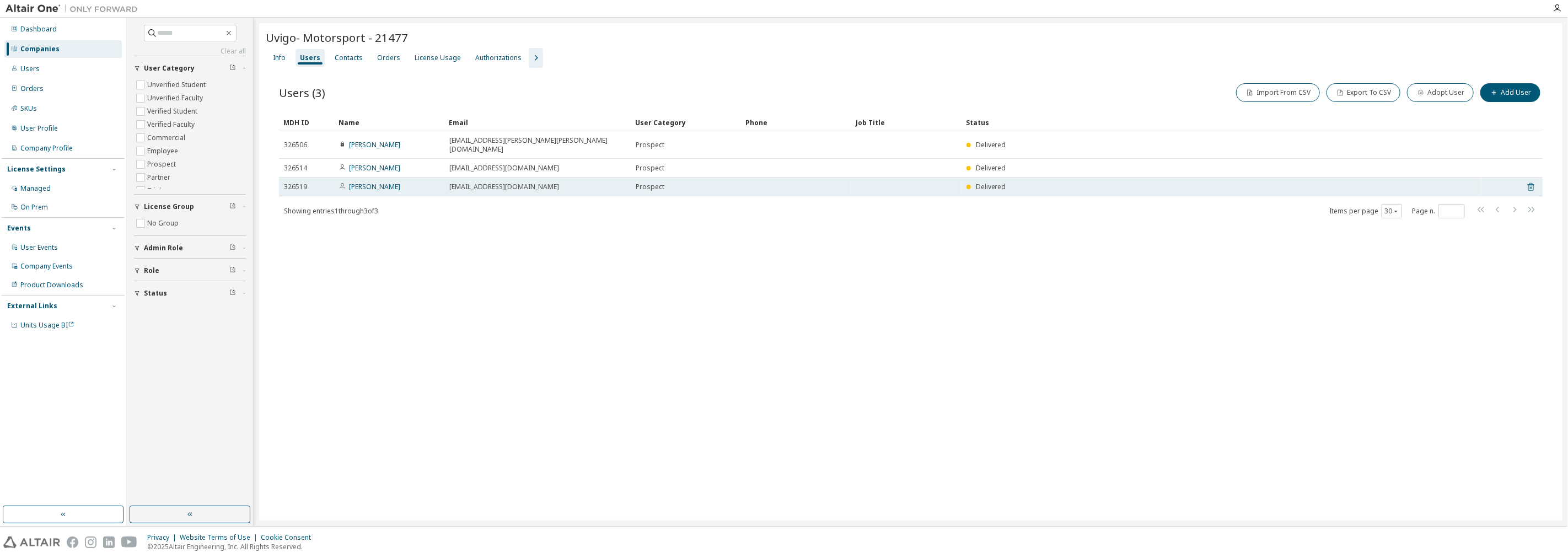
click at [782, 183] on icon at bounding box center [1530, 187] width 6 height 8
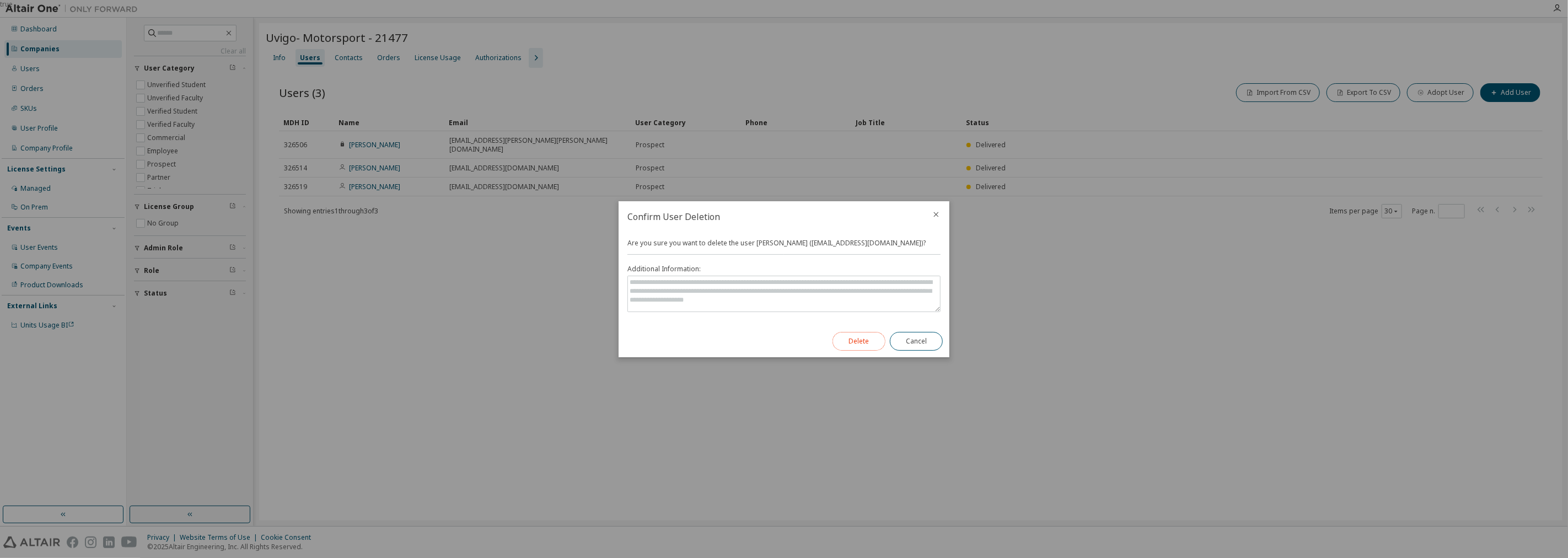
click at [782, 342] on button "Delete" at bounding box center [859, 341] width 53 height 18
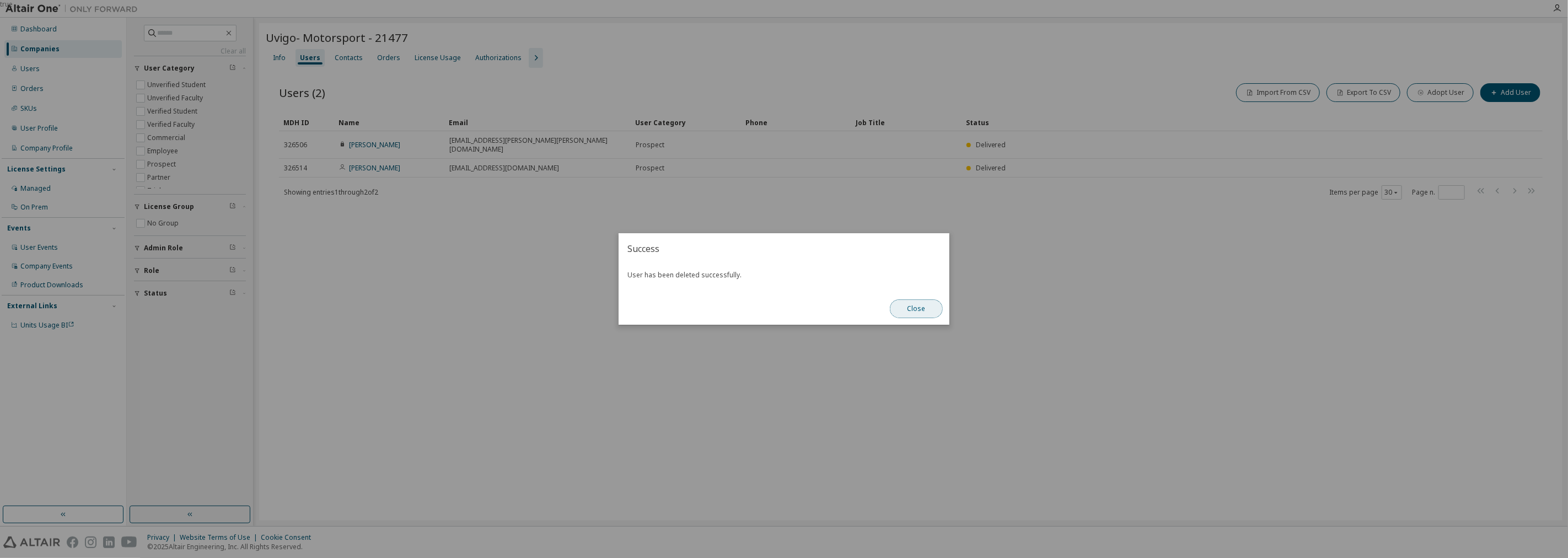
click at [782, 317] on button "Close" at bounding box center [916, 309] width 53 height 18
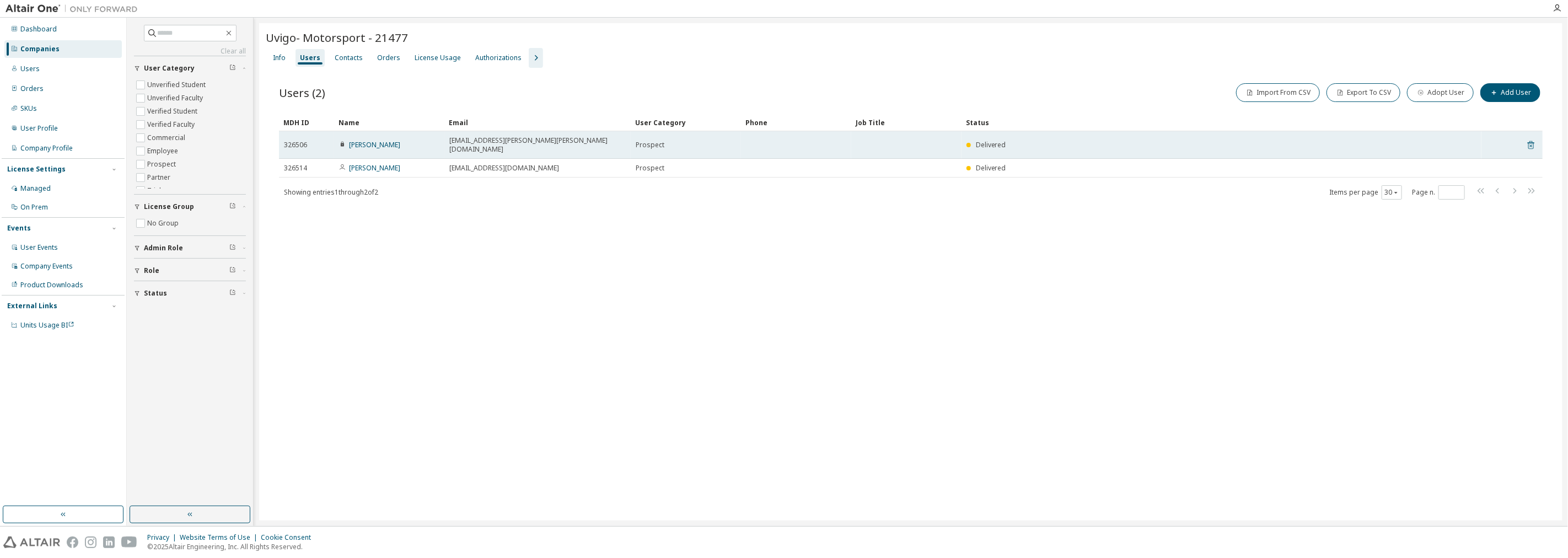
click at [782, 141] on icon at bounding box center [1530, 145] width 10 height 14
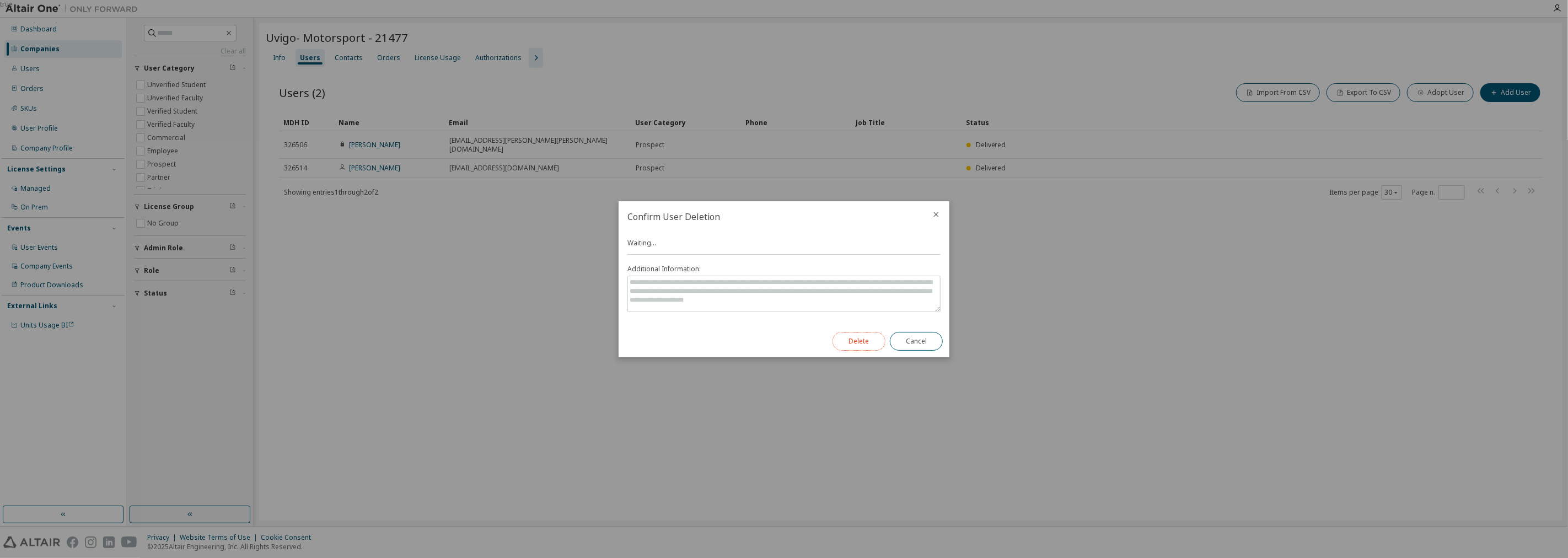
click at [782, 349] on button "Delete" at bounding box center [859, 341] width 53 height 18
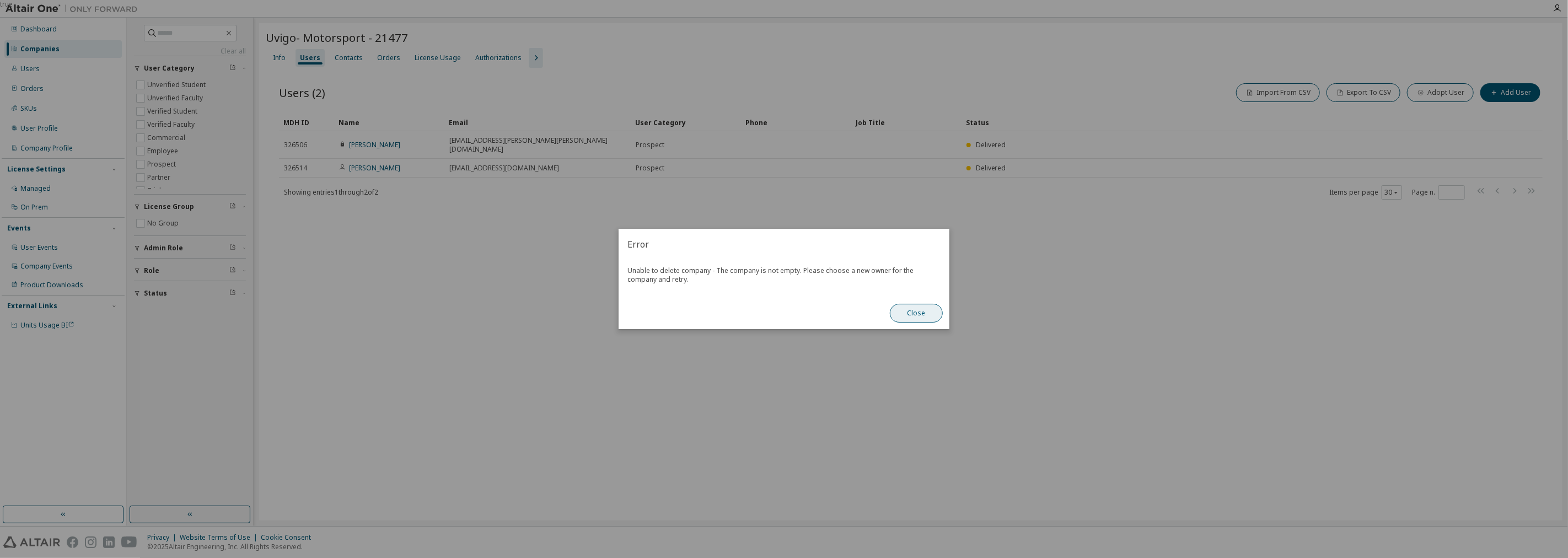
click at [782, 313] on button "Close" at bounding box center [916, 313] width 53 height 18
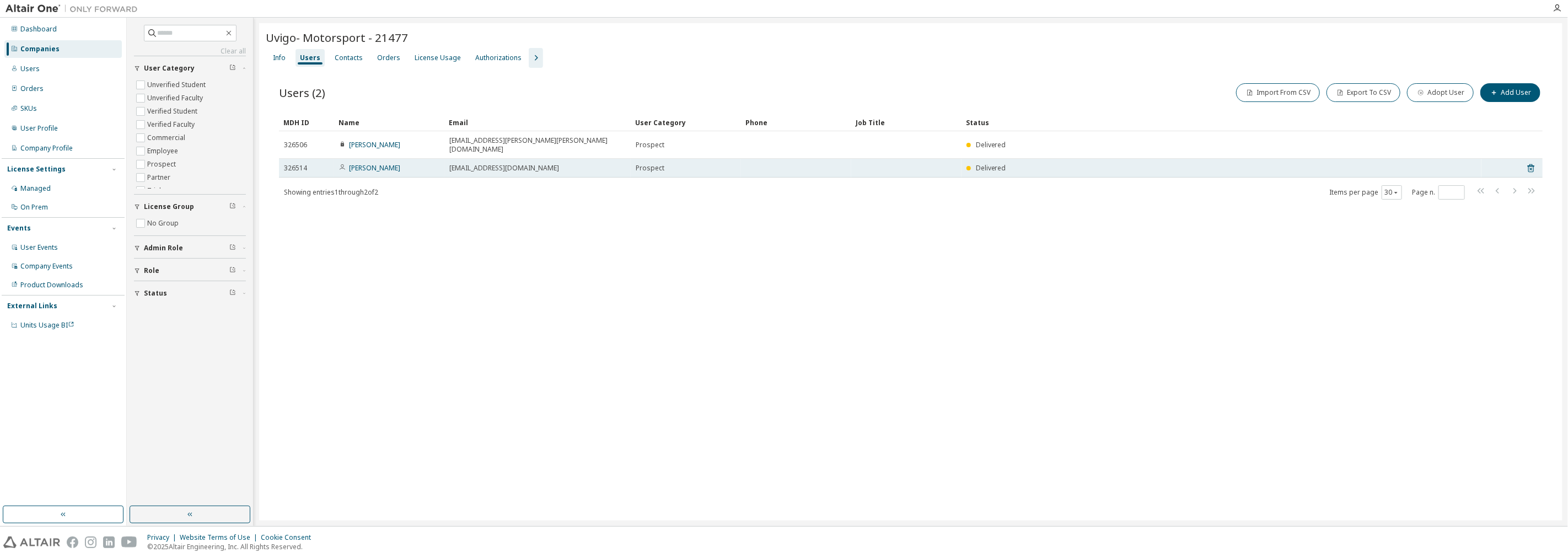
click at [782, 159] on tr "326514 Erik Guillen eguillen@alumnos.uvigo.es Prospect Delivered" at bounding box center [910, 168] width 1264 height 18
click at [782, 161] on icon at bounding box center [1530, 168] width 10 height 14
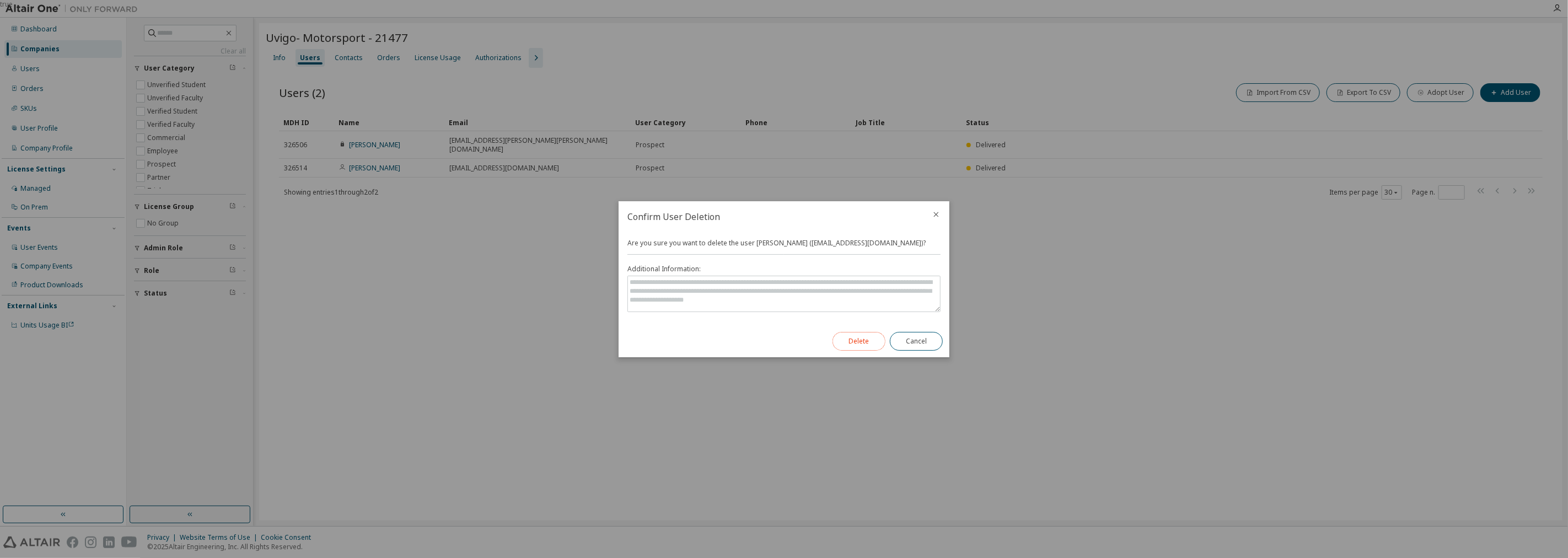
click at [782, 340] on button "Delete" at bounding box center [859, 341] width 53 height 18
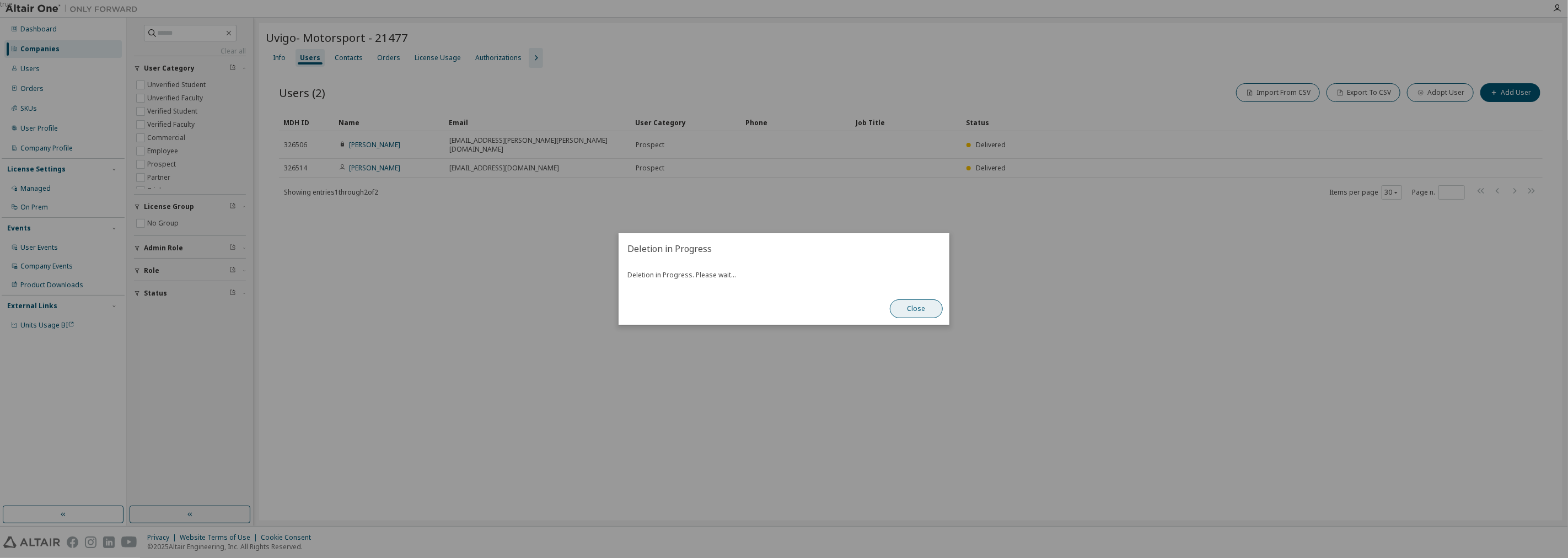
click at [782, 306] on button "Close" at bounding box center [916, 309] width 53 height 18
click at [782, 305] on button "Close" at bounding box center [916, 309] width 53 height 18
drag, startPoint x: 930, startPoint y: 316, endPoint x: 922, endPoint y: 313, distance: 8.5
click at [782, 316] on button "Close" at bounding box center [916, 309] width 53 height 18
click at [782, 319] on div "Close" at bounding box center [916, 309] width 66 height 32
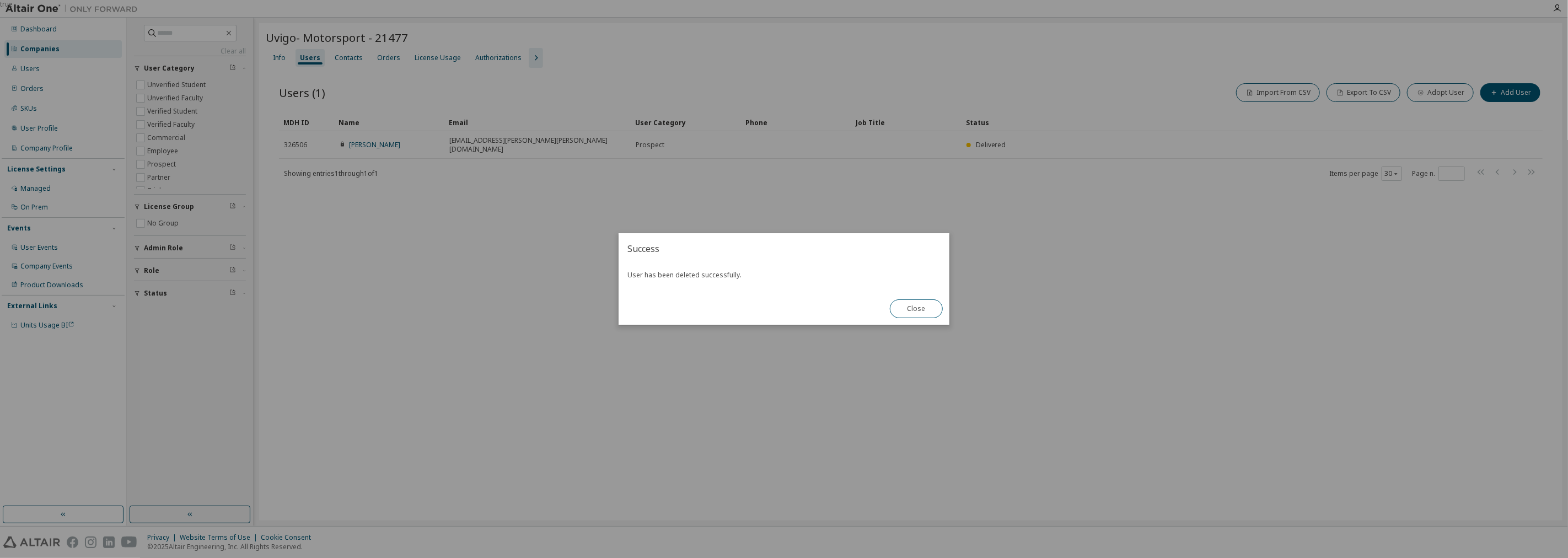
click at [782, 321] on div "Close" at bounding box center [916, 309] width 66 height 32
click at [782, 310] on button "Close" at bounding box center [916, 309] width 53 height 18
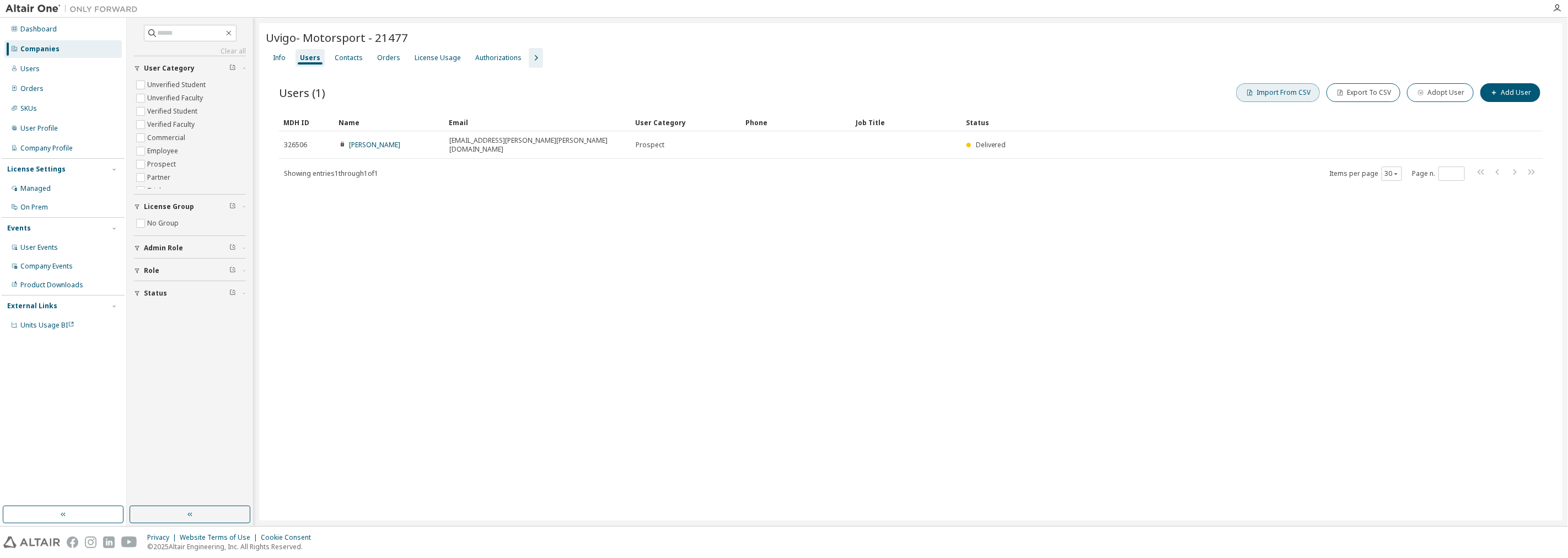
click at [782, 98] on button "Import From CSV" at bounding box center [1278, 92] width 84 height 18
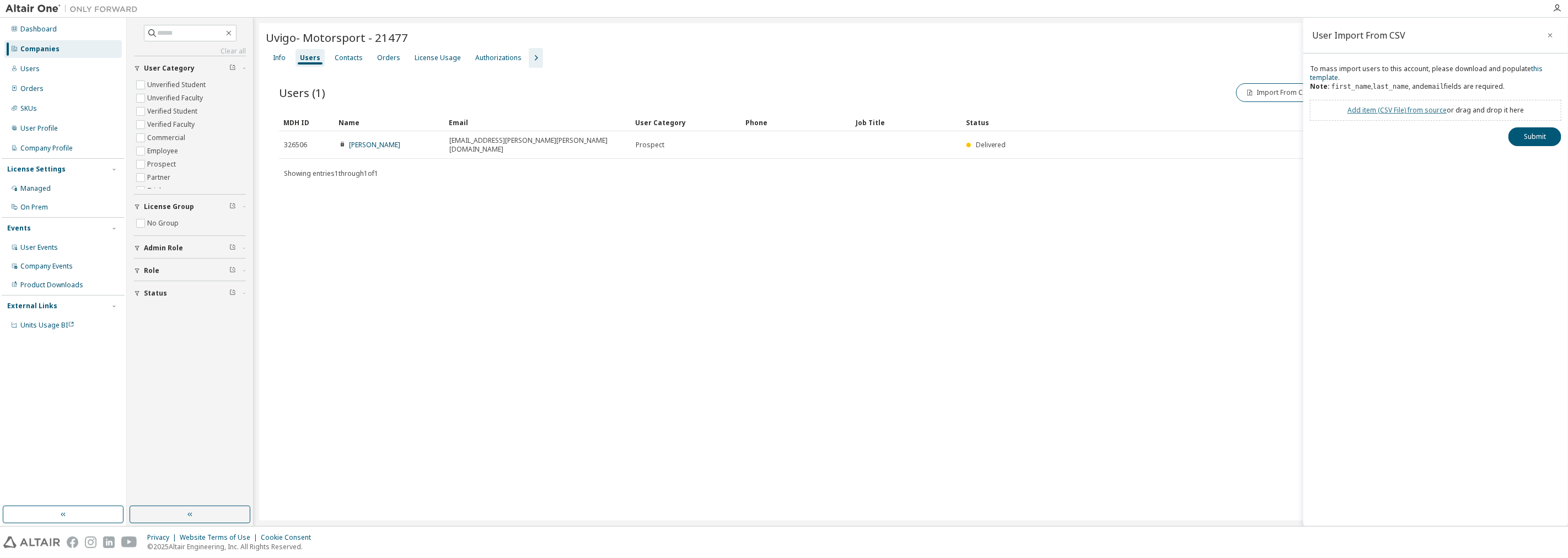
click at [782, 110] on link "Add item ( CSV File ) from source" at bounding box center [1397, 110] width 99 height 10
click at [782, 152] on button "Submit" at bounding box center [1534, 156] width 53 height 18
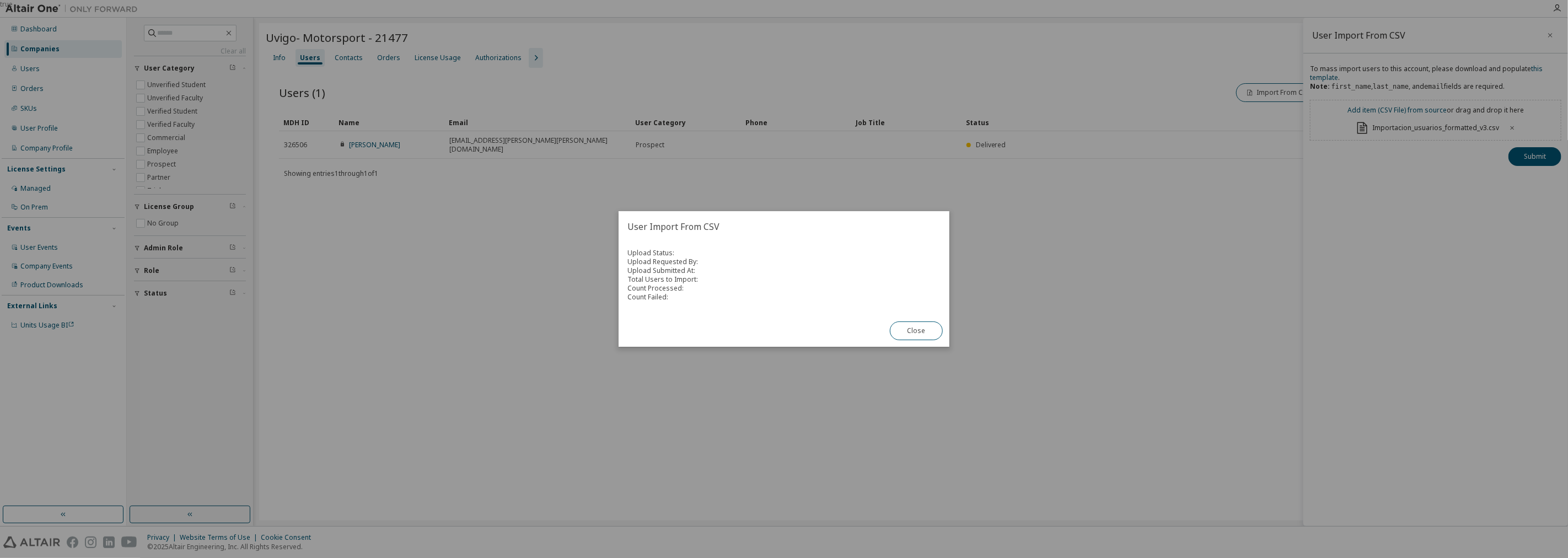
click at [782, 332] on button "Close" at bounding box center [916, 330] width 53 height 18
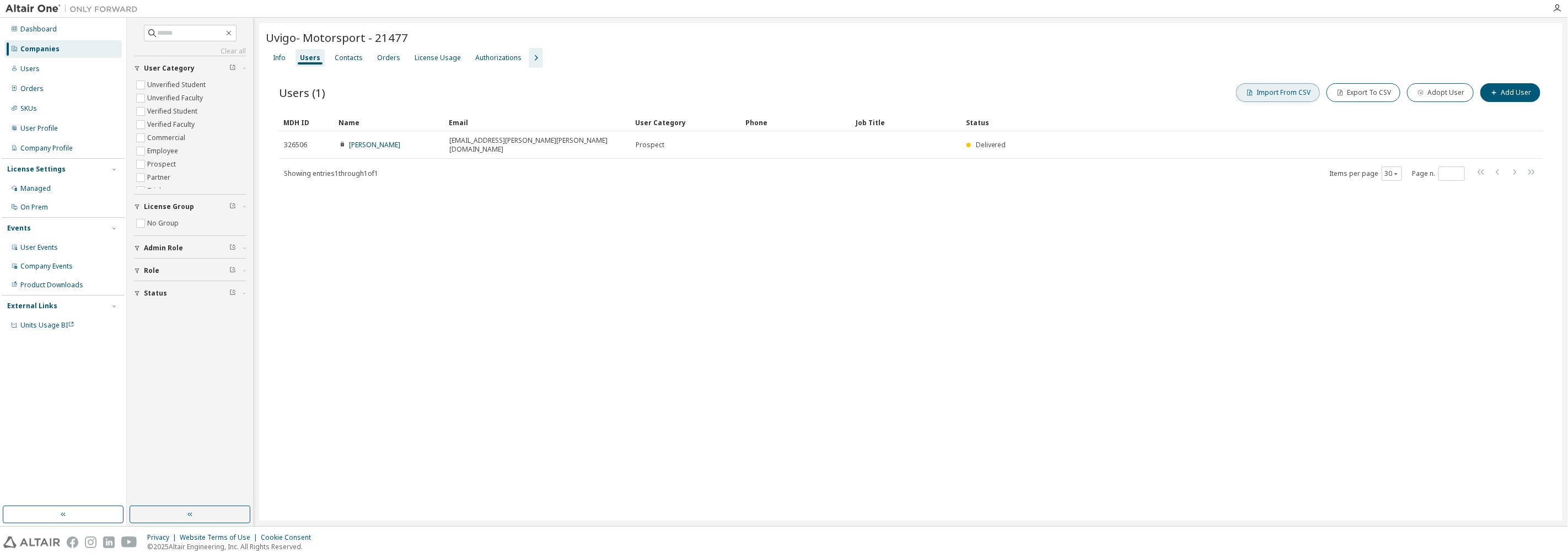
click at [782, 93] on button "Import From CSV" at bounding box center [1278, 92] width 84 height 18
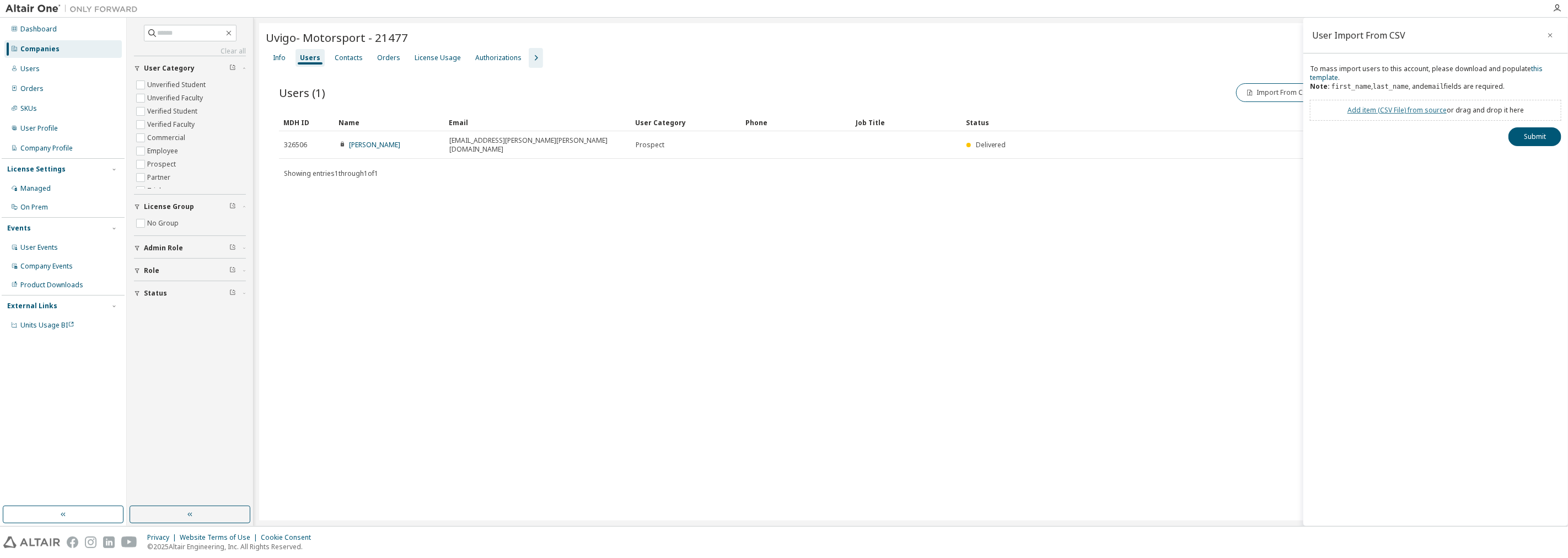
click at [782, 109] on link "Add item ( CSV File ) from source" at bounding box center [1397, 110] width 99 height 10
click at [782, 157] on button "Submit" at bounding box center [1534, 156] width 53 height 18
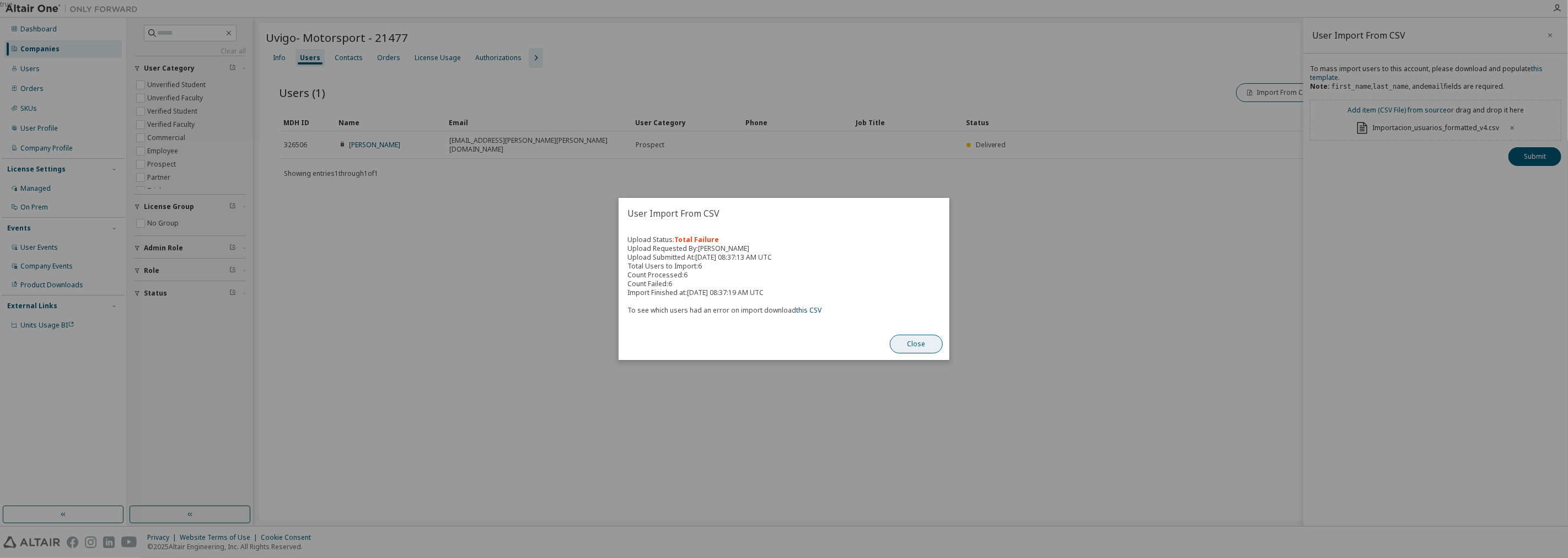
click at [782, 335] on button "Close" at bounding box center [916, 344] width 53 height 18
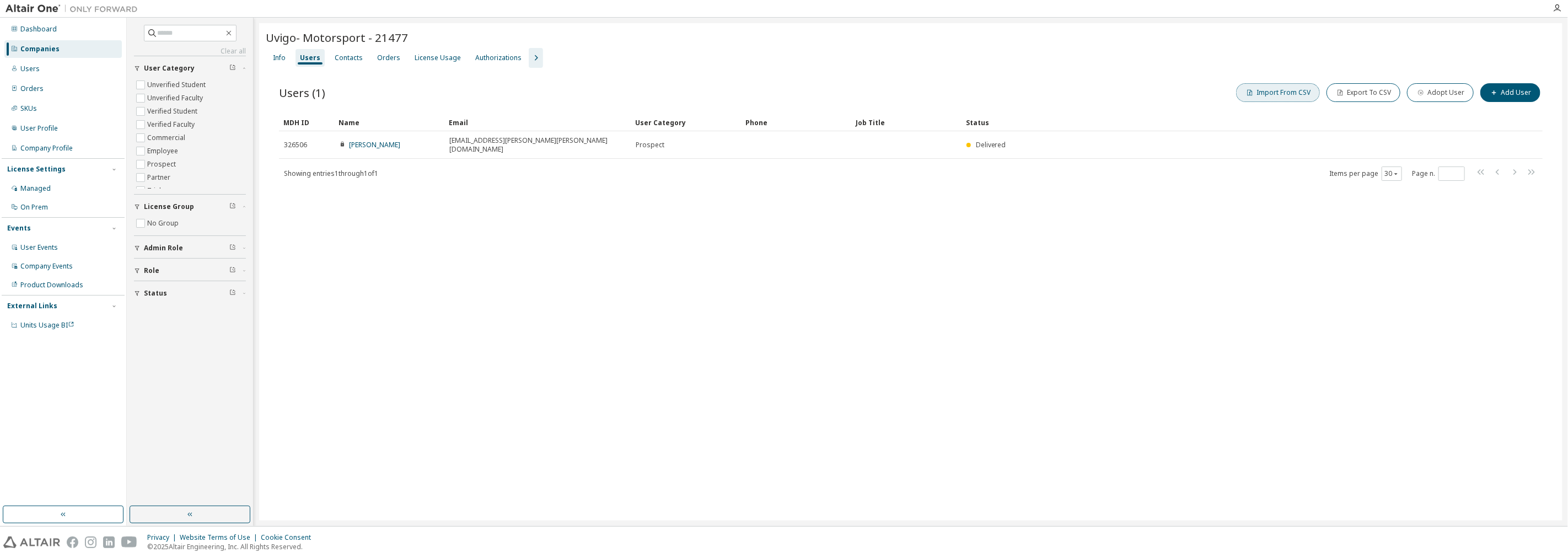
click at [782, 92] on button "Import From CSV" at bounding box center [1278, 92] width 84 height 18
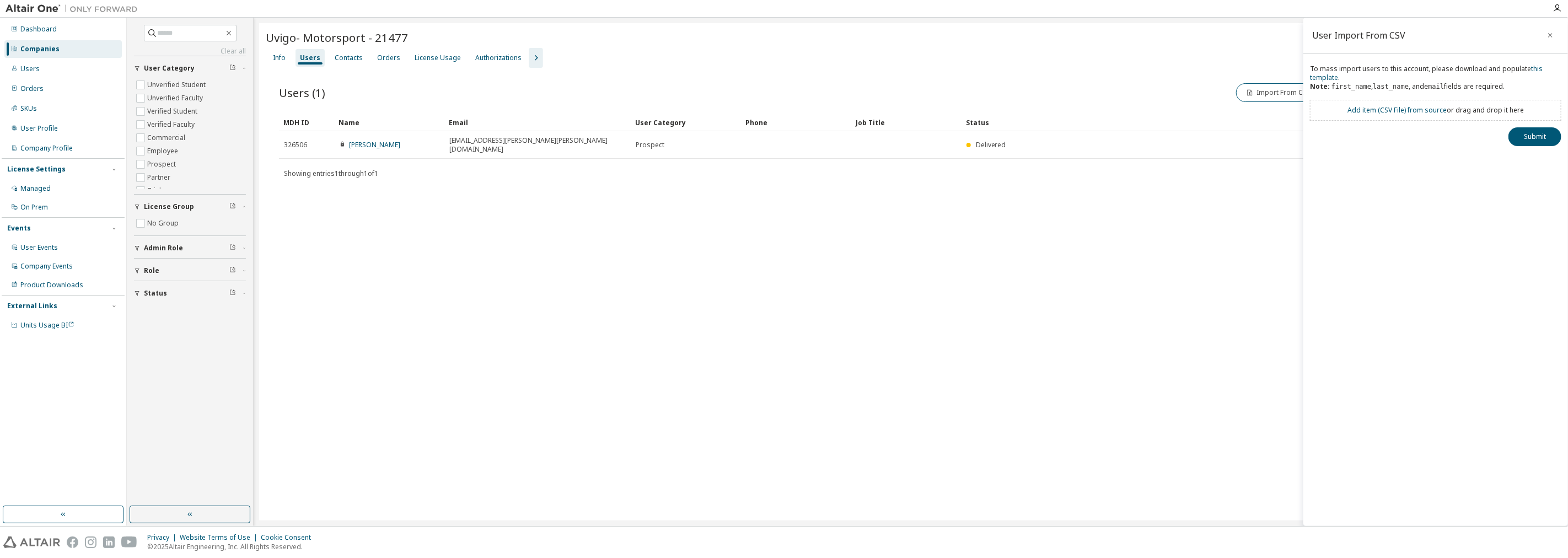
click at [782, 122] on div "To mass import users to this account, please download and populate this templat…" at bounding box center [1435, 106] width 265 height 82
click at [782, 116] on div "Add item ( CSV File ) from source or drag and drop it here" at bounding box center [1435, 110] width 252 height 21
click at [782, 111] on link "Add item ( CSV File ) from source" at bounding box center [1397, 110] width 99 height 10
click at [782, 109] on link "Add item ( CSV File ) from source" at bounding box center [1397, 110] width 99 height 10
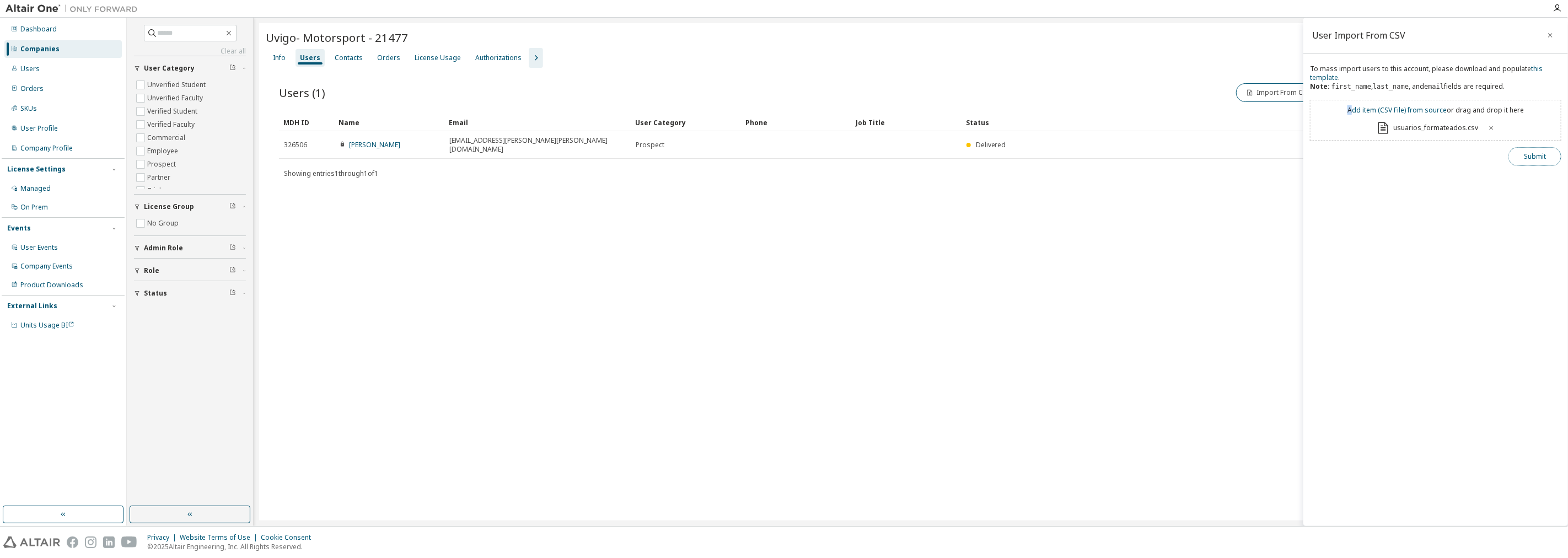
click at [782, 154] on button "Submit" at bounding box center [1534, 156] width 53 height 18
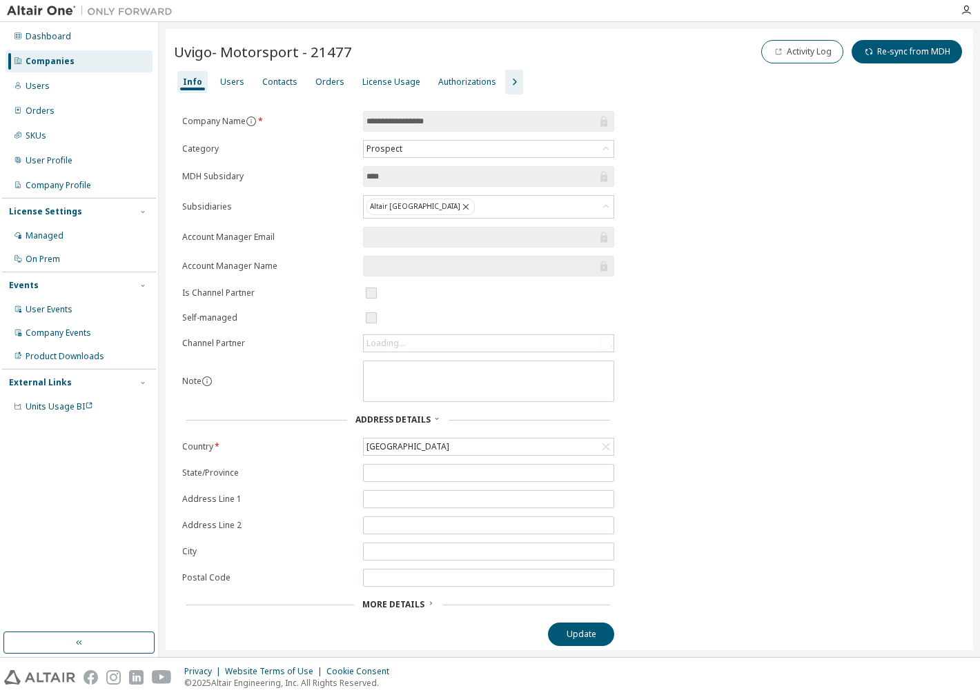
click at [88, 60] on div "Companies" at bounding box center [79, 61] width 147 height 22
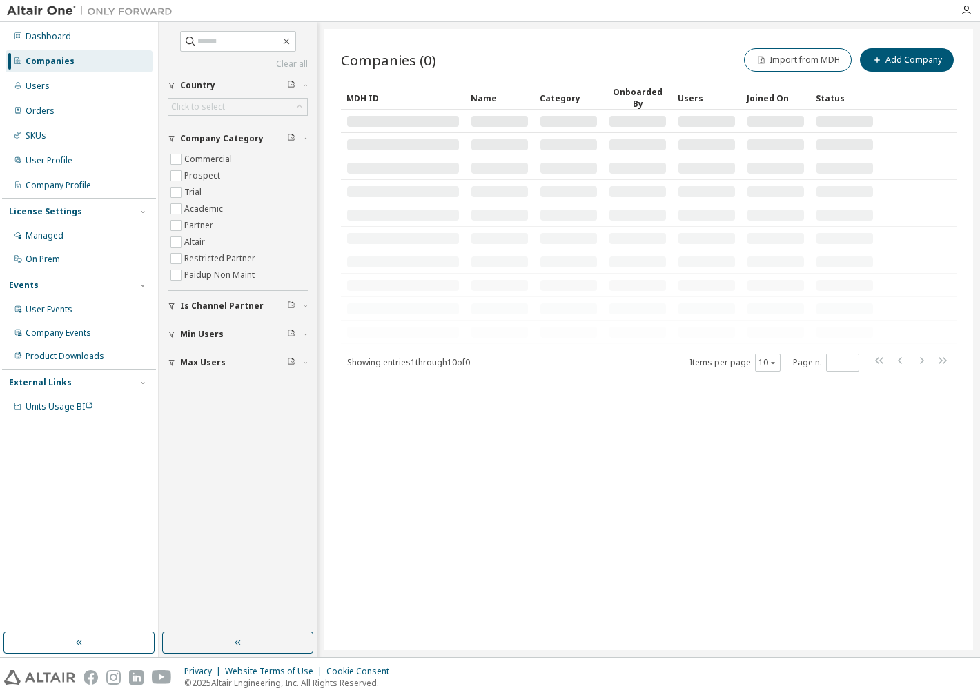
click at [183, 54] on div "Clear all Max Users Min Users Is Channel Partner Company Category Commercial Pr…" at bounding box center [238, 203] width 140 height 344
click at [200, 46] on input "text" at bounding box center [238, 41] width 83 height 14
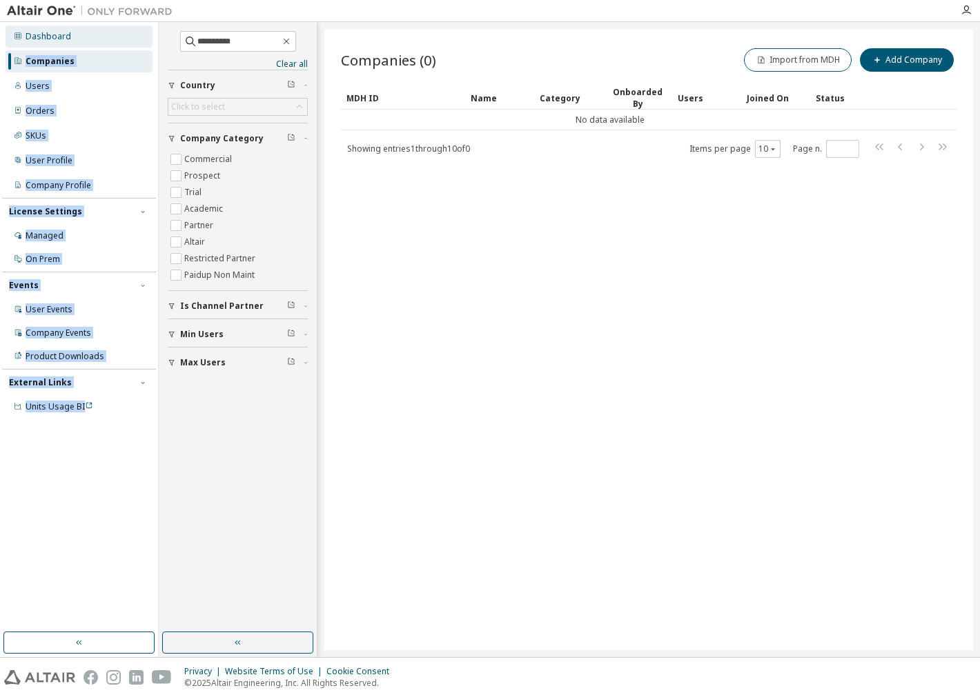
drag, startPoint x: 237, startPoint y: 49, endPoint x: 137, endPoint y: 42, distance: 100.3
click at [137, 42] on div "**********" at bounding box center [490, 339] width 980 height 635
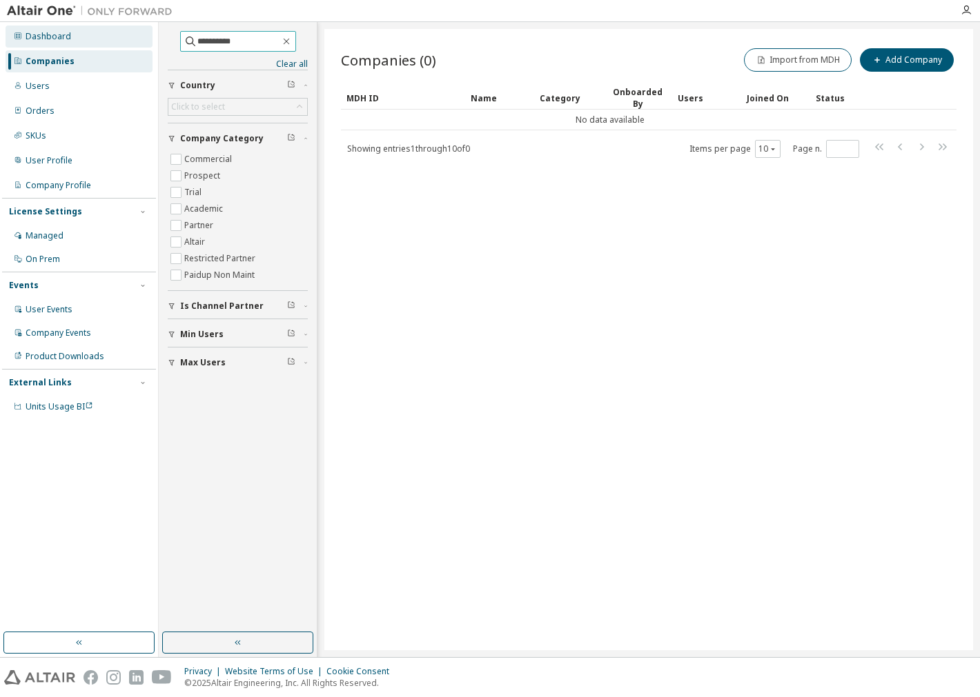
drag, startPoint x: 251, startPoint y: 38, endPoint x: 113, endPoint y: 37, distance: 138.0
click at [113, 37] on div "**********" at bounding box center [490, 339] width 980 height 635
click at [248, 43] on input "**********" at bounding box center [238, 41] width 83 height 14
type input "****"
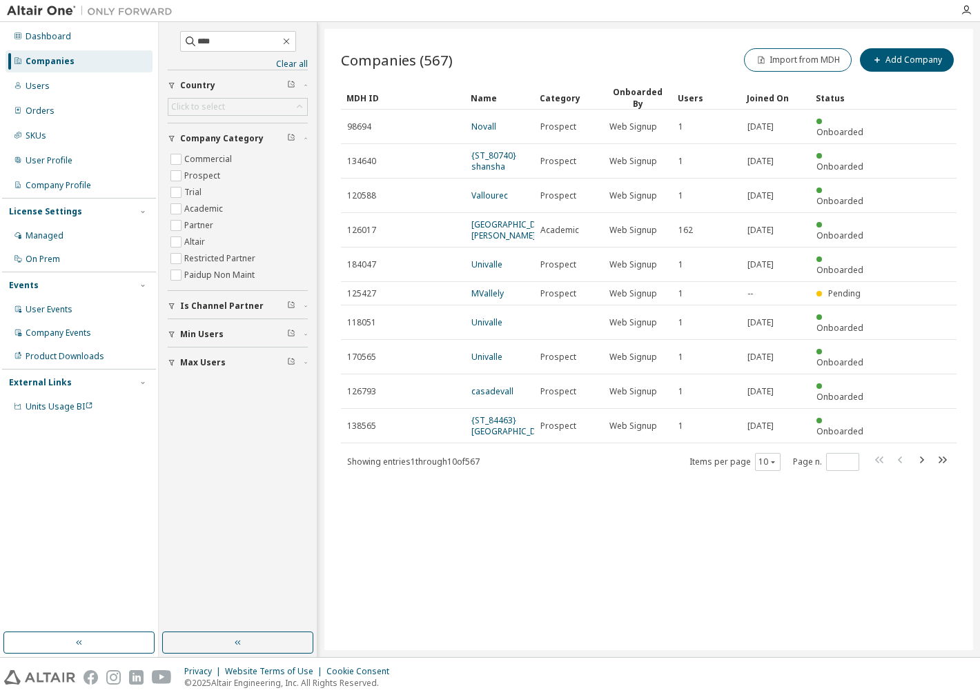
click at [55, 70] on div "Companies" at bounding box center [79, 61] width 147 height 22
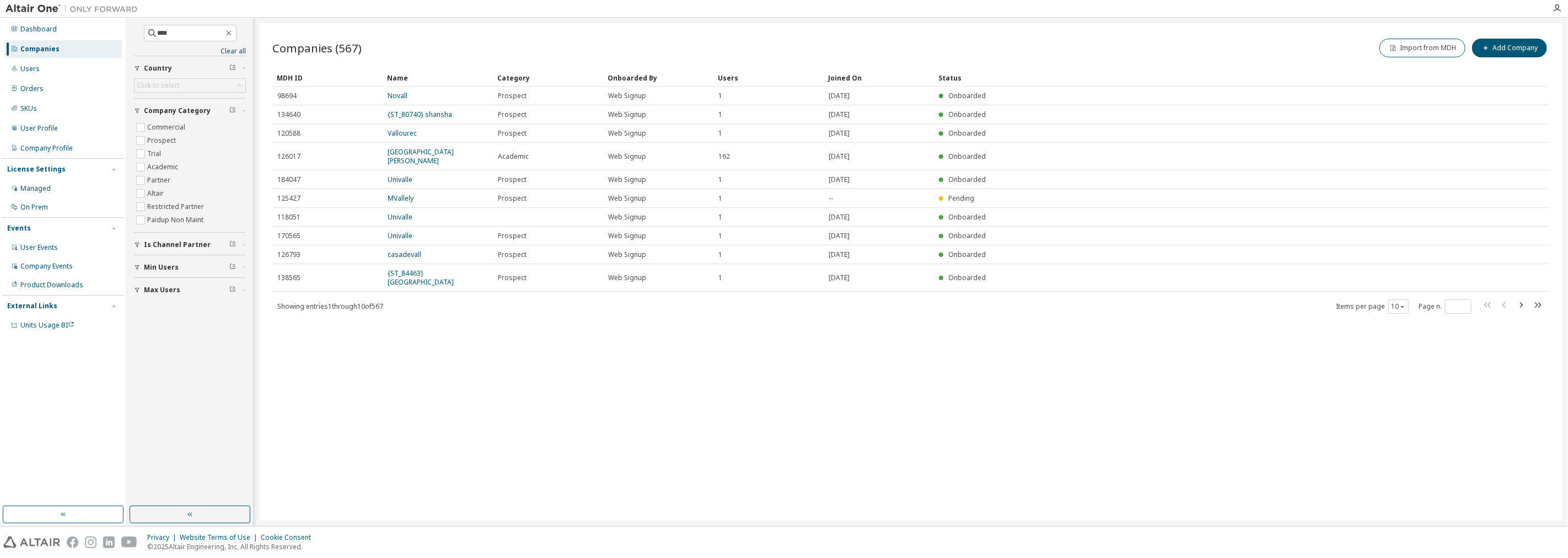
click at [47, 47] on div "Companies" at bounding box center [40, 49] width 39 height 9
click at [233, 30] on icon "button" at bounding box center [229, 33] width 9 height 9
click at [199, 31] on input "text" at bounding box center [190, 33] width 66 height 11
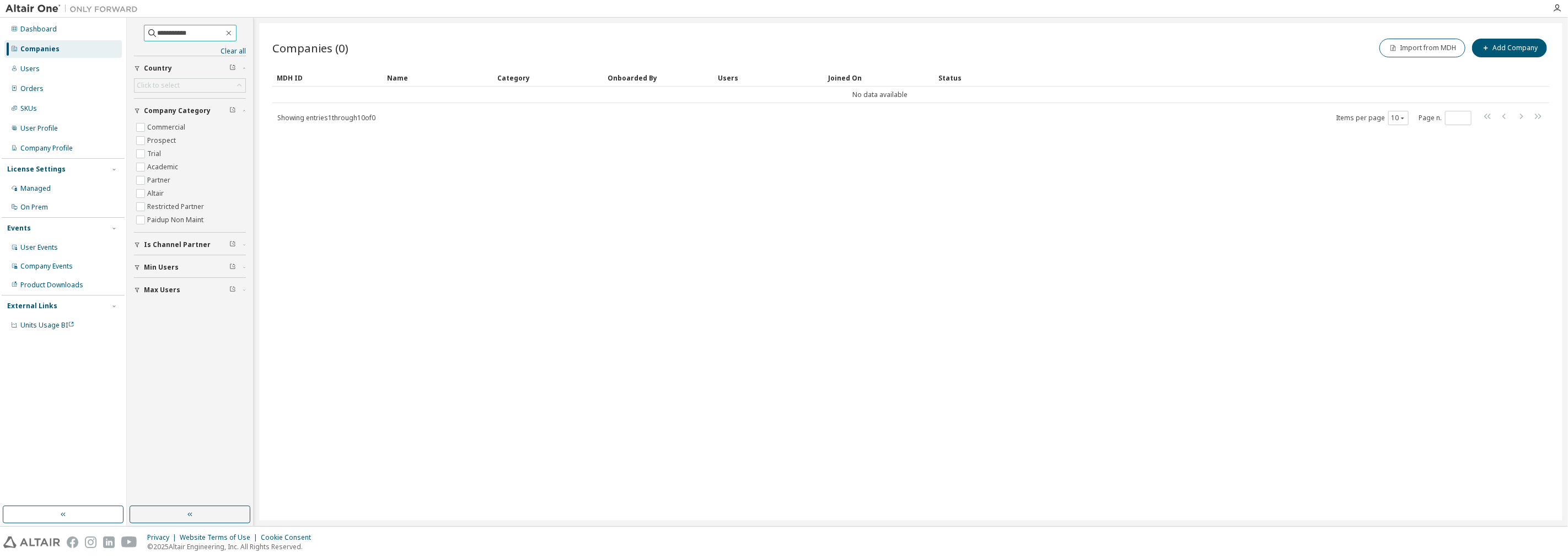
type input "**********"
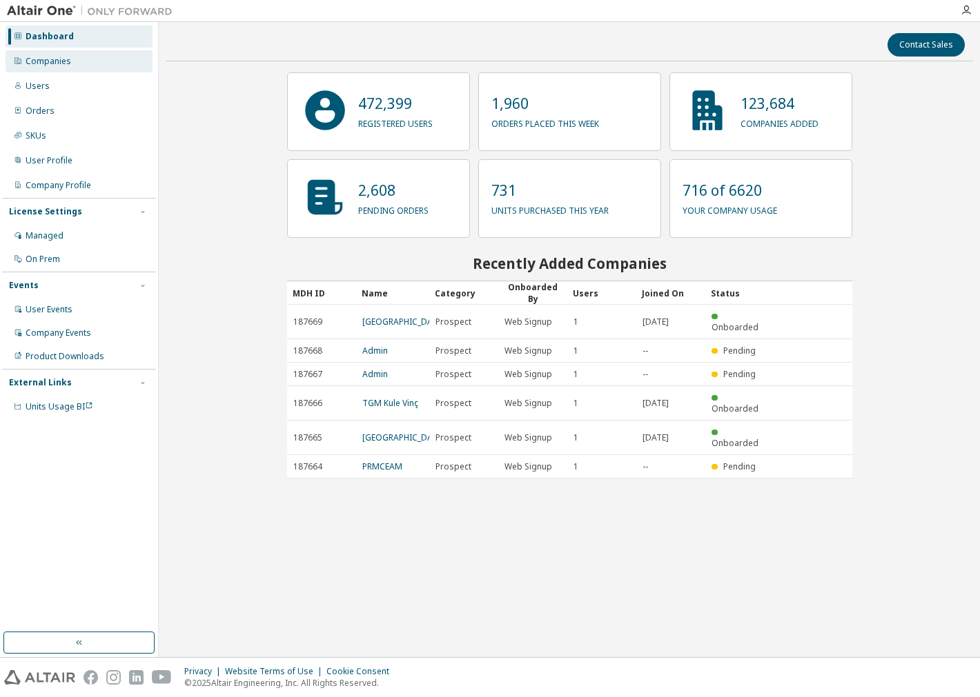
click at [47, 60] on div "Companies" at bounding box center [49, 61] width 46 height 11
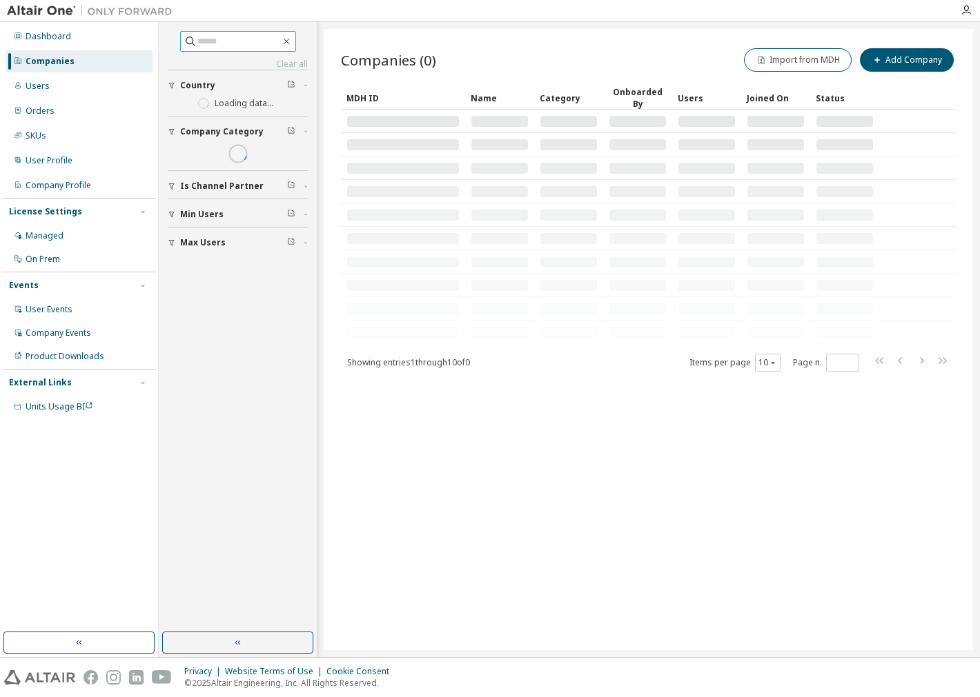
click at [209, 43] on input "text" at bounding box center [238, 41] width 83 height 14
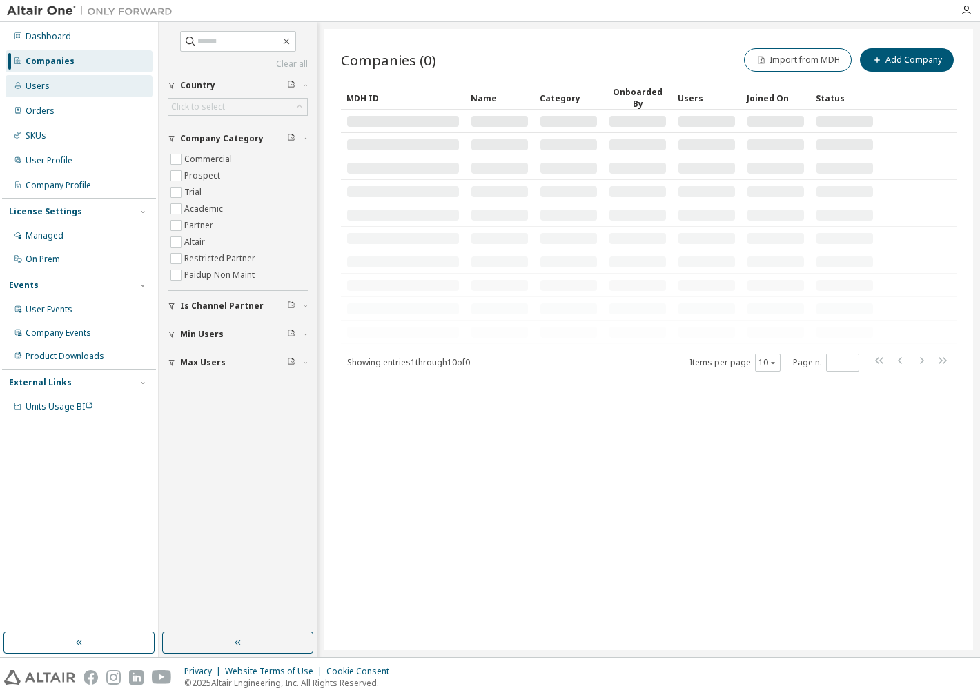
click at [51, 84] on div "Users" at bounding box center [79, 86] width 147 height 22
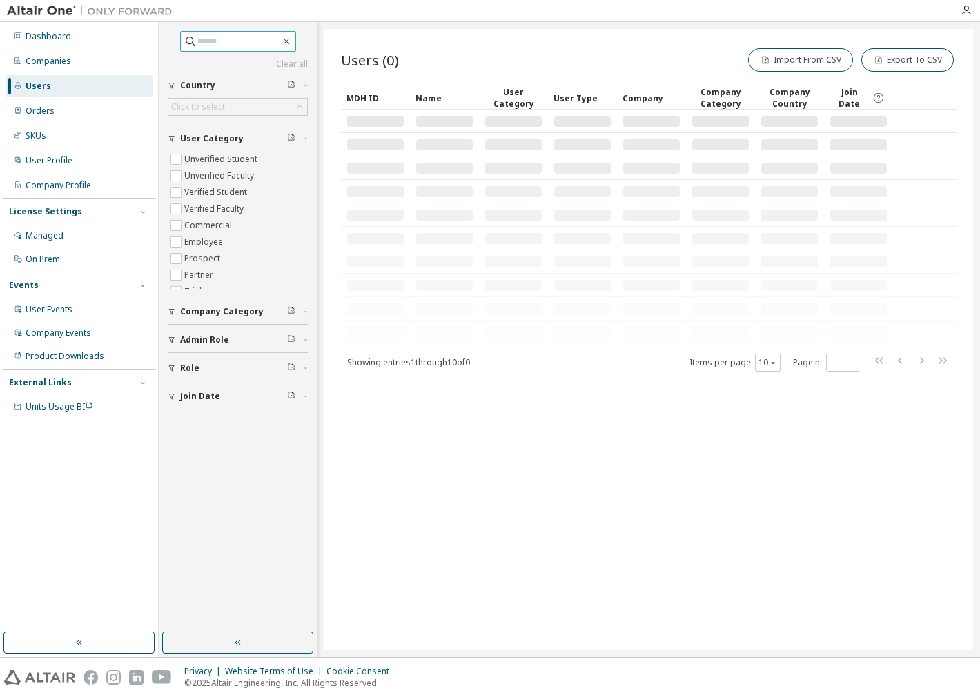
click at [205, 26] on div "Clear all Join Date Role Admin Role Company Category User Category Unverified S…" at bounding box center [238, 339] width 159 height 635
click at [223, 37] on input "text" at bounding box center [238, 41] width 83 height 14
paste input "**********"
type input "**********"
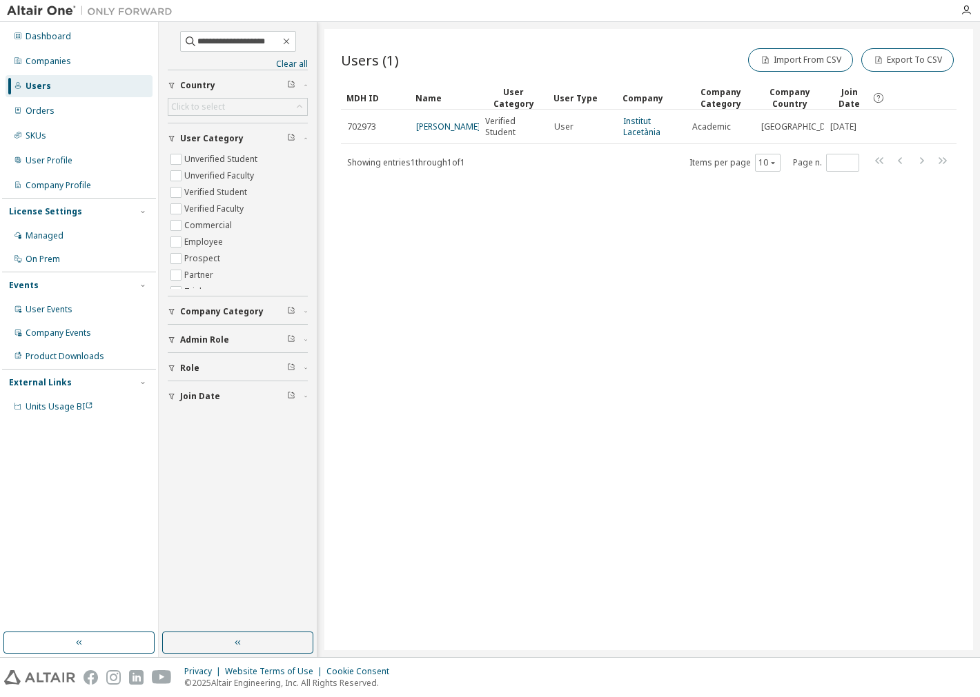
drag, startPoint x: 422, startPoint y: 128, endPoint x: 424, endPoint y: 146, distance: 17.3
click at [416, 132] on link "[PERSON_NAME]" at bounding box center [448, 127] width 64 height 12
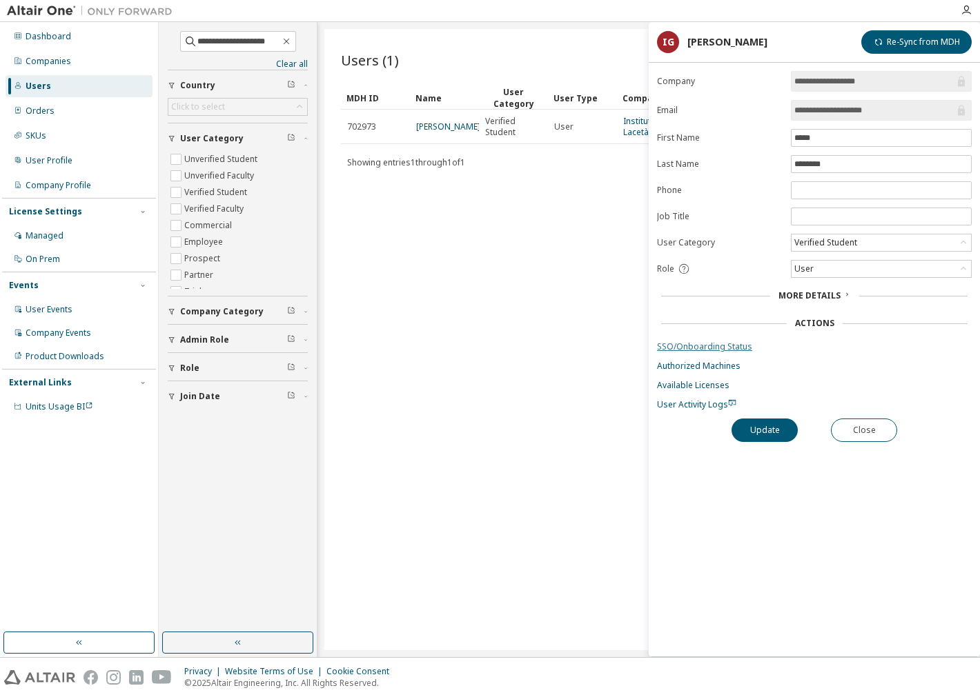
click at [692, 344] on link "SSO/Onboarding Status" at bounding box center [814, 346] width 315 height 11
click at [865, 429] on button "Close" at bounding box center [864, 430] width 66 height 23
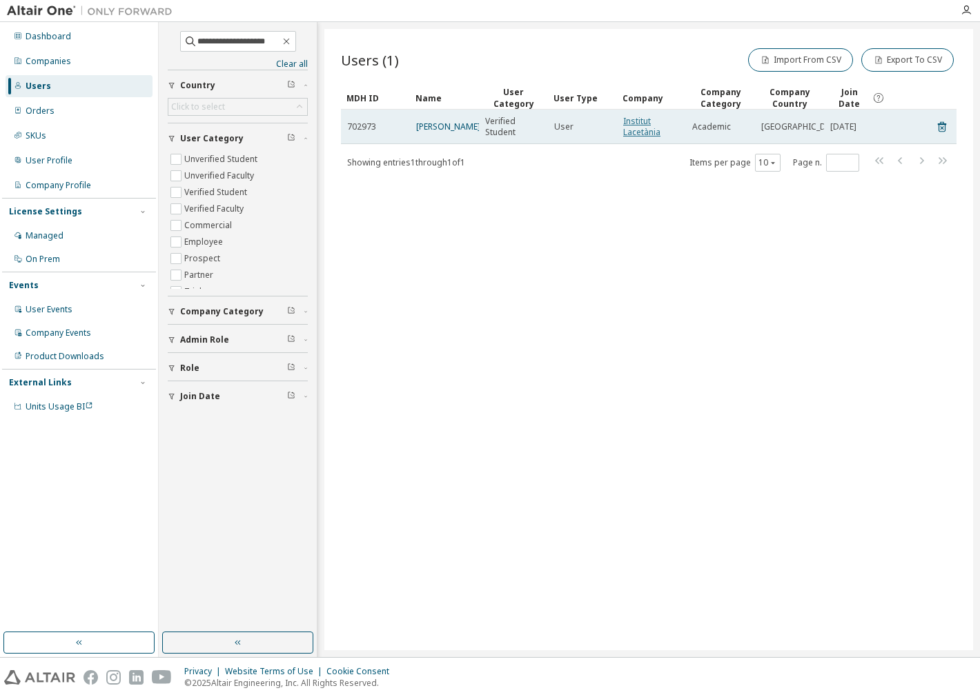
click at [640, 128] on link "Institut Lacetània" at bounding box center [641, 126] width 37 height 23
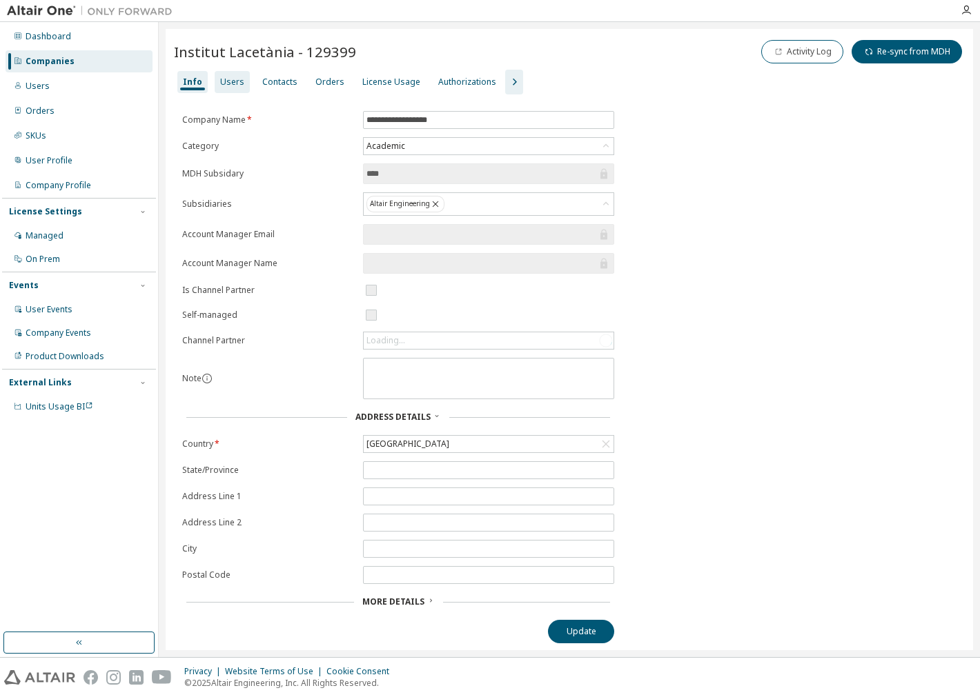
click at [218, 71] on div "Users" at bounding box center [232, 82] width 35 height 22
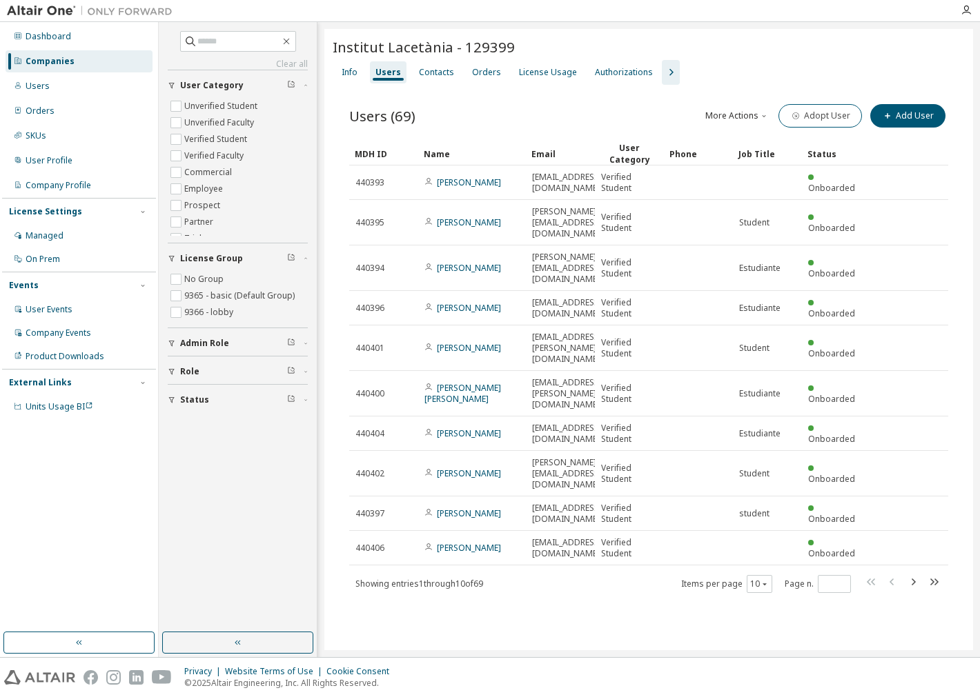
click at [237, 30] on div "Clear all Status Role Admin Role License Group No Group 9365 - basic (Default G…" at bounding box center [238, 327] width 154 height 606
click at [244, 37] on input "text" at bounding box center [238, 41] width 83 height 14
type input "*****"
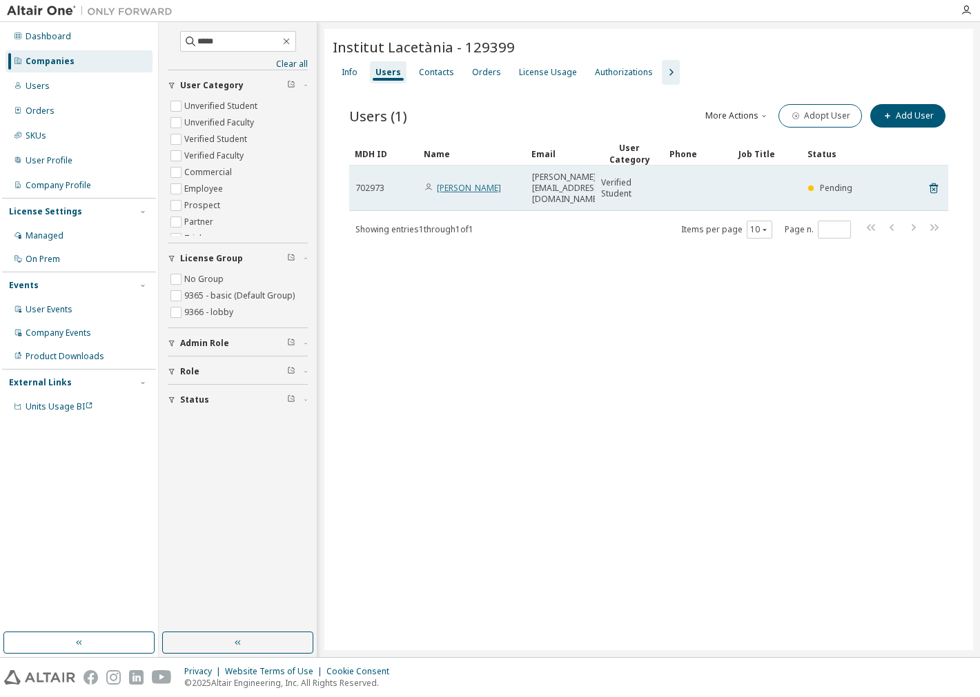
click at [464, 182] on link "[PERSON_NAME]" at bounding box center [469, 188] width 64 height 12
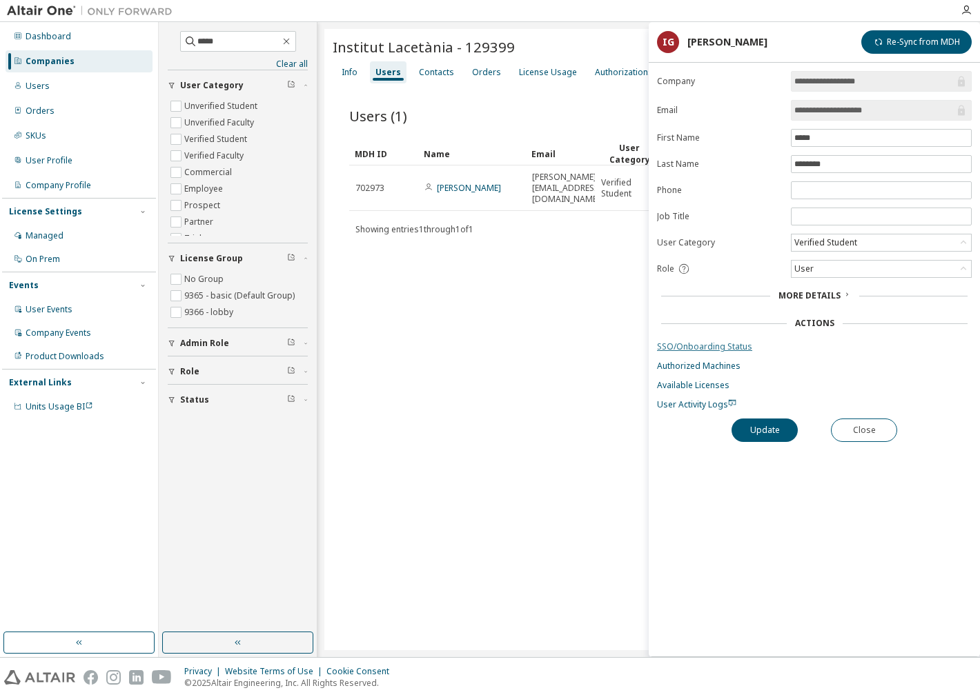
click at [729, 348] on link "SSO/Onboarding Status" at bounding box center [814, 346] width 315 height 11
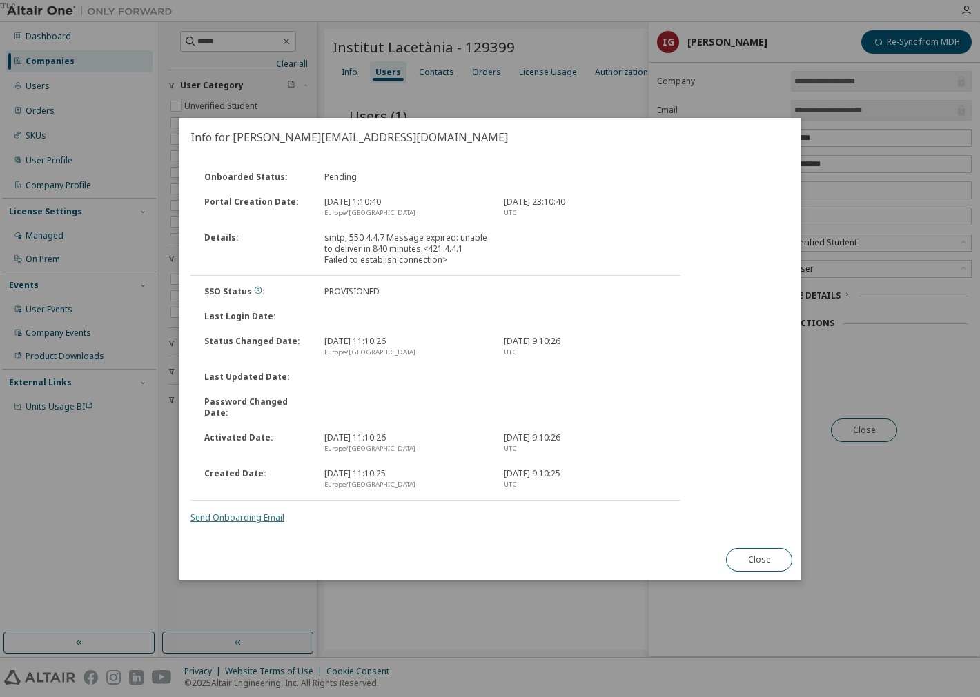
click at [259, 512] on link "Send Onboarding Email" at bounding box center [237, 518] width 94 height 12
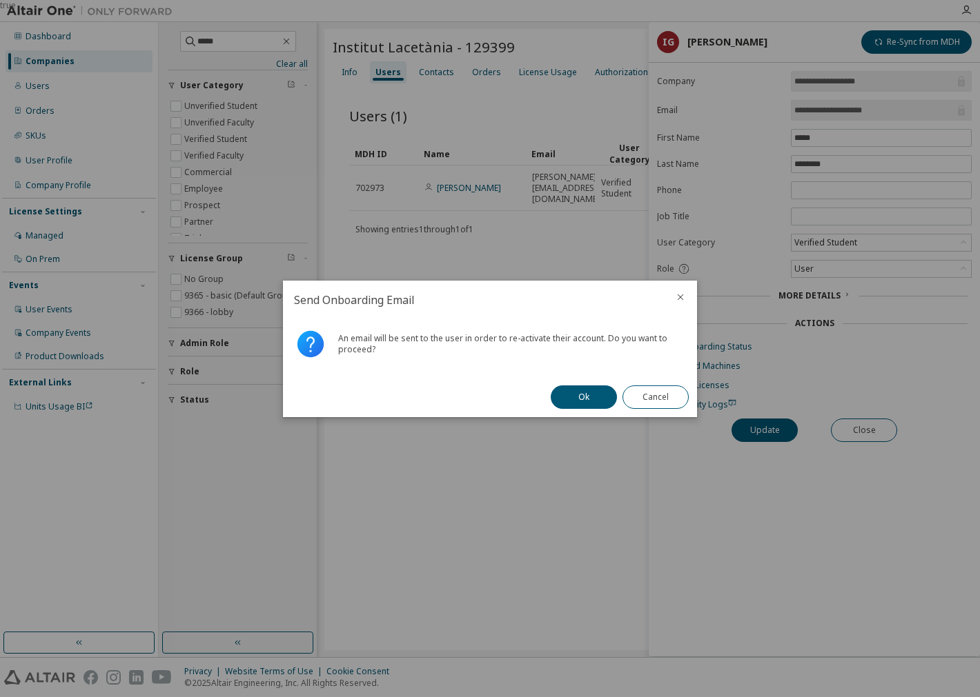
click at [576, 401] on button "Ok" at bounding box center [583, 397] width 66 height 23
